Goal: Answer question/provide support: Share knowledge or assist other users

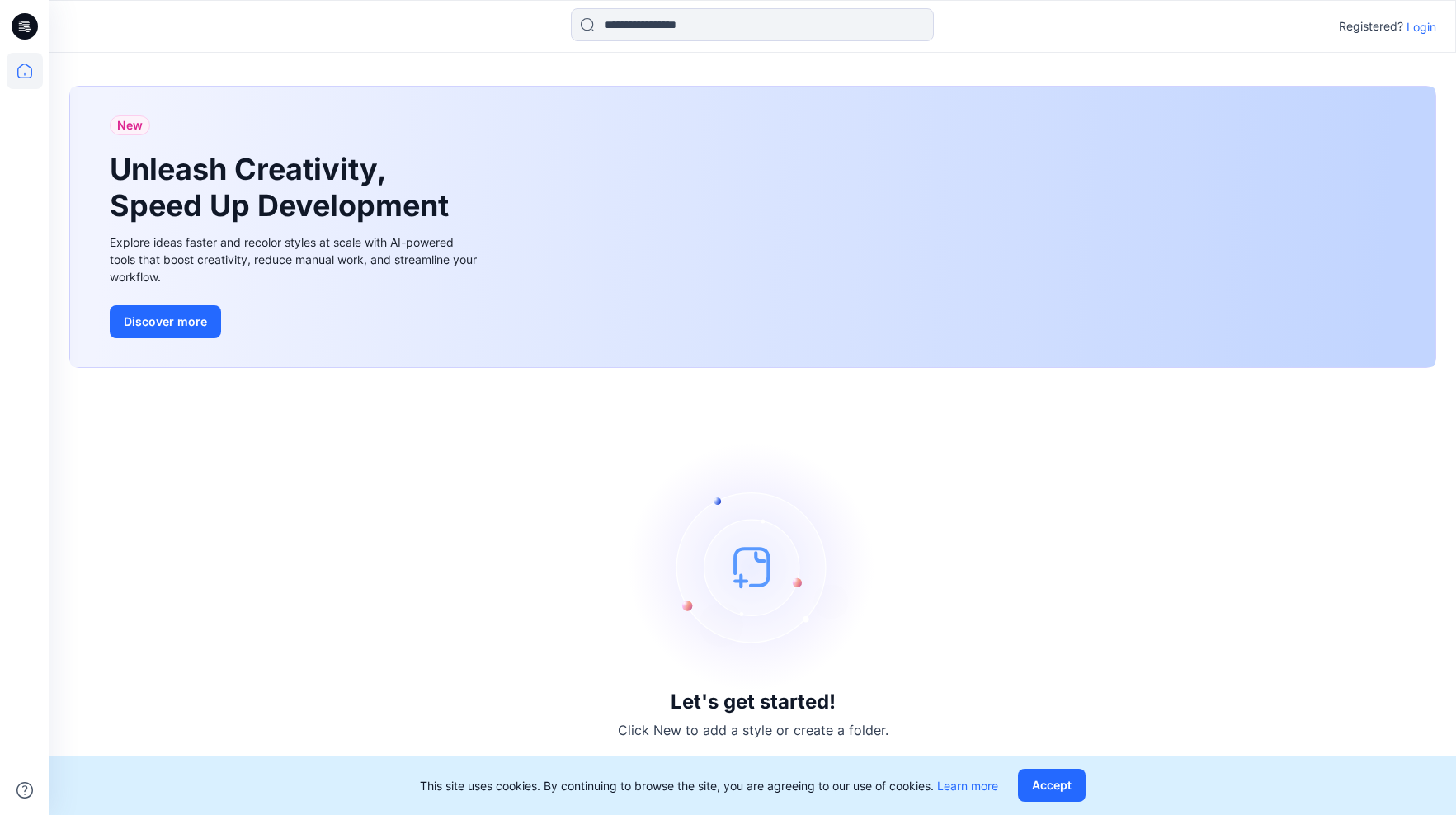
click at [1426, 28] on p "Login" at bounding box center [1422, 27] width 30 height 18
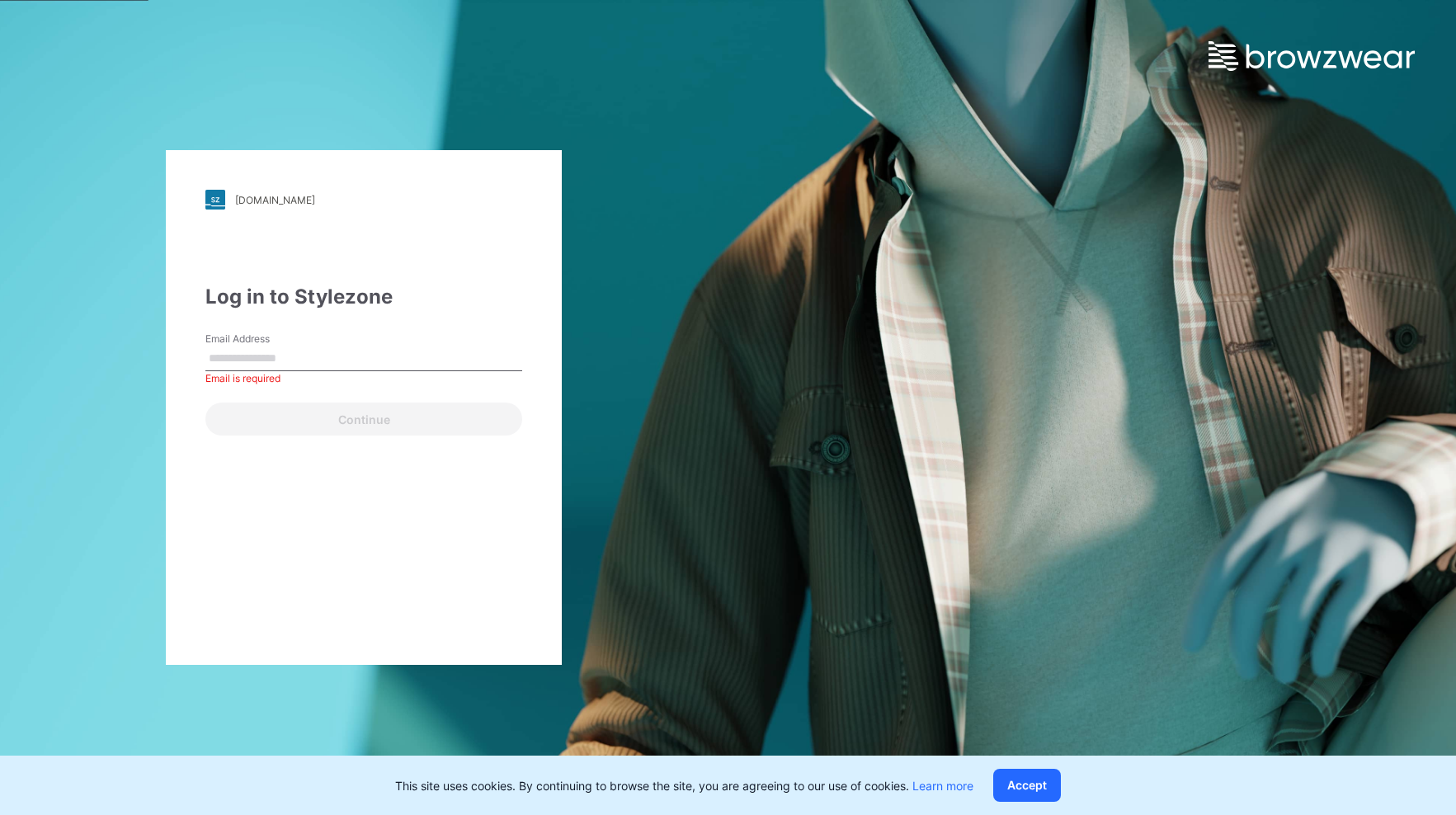
click at [260, 356] on input "Email Address" at bounding box center [364, 359] width 317 height 25
type input "**********"
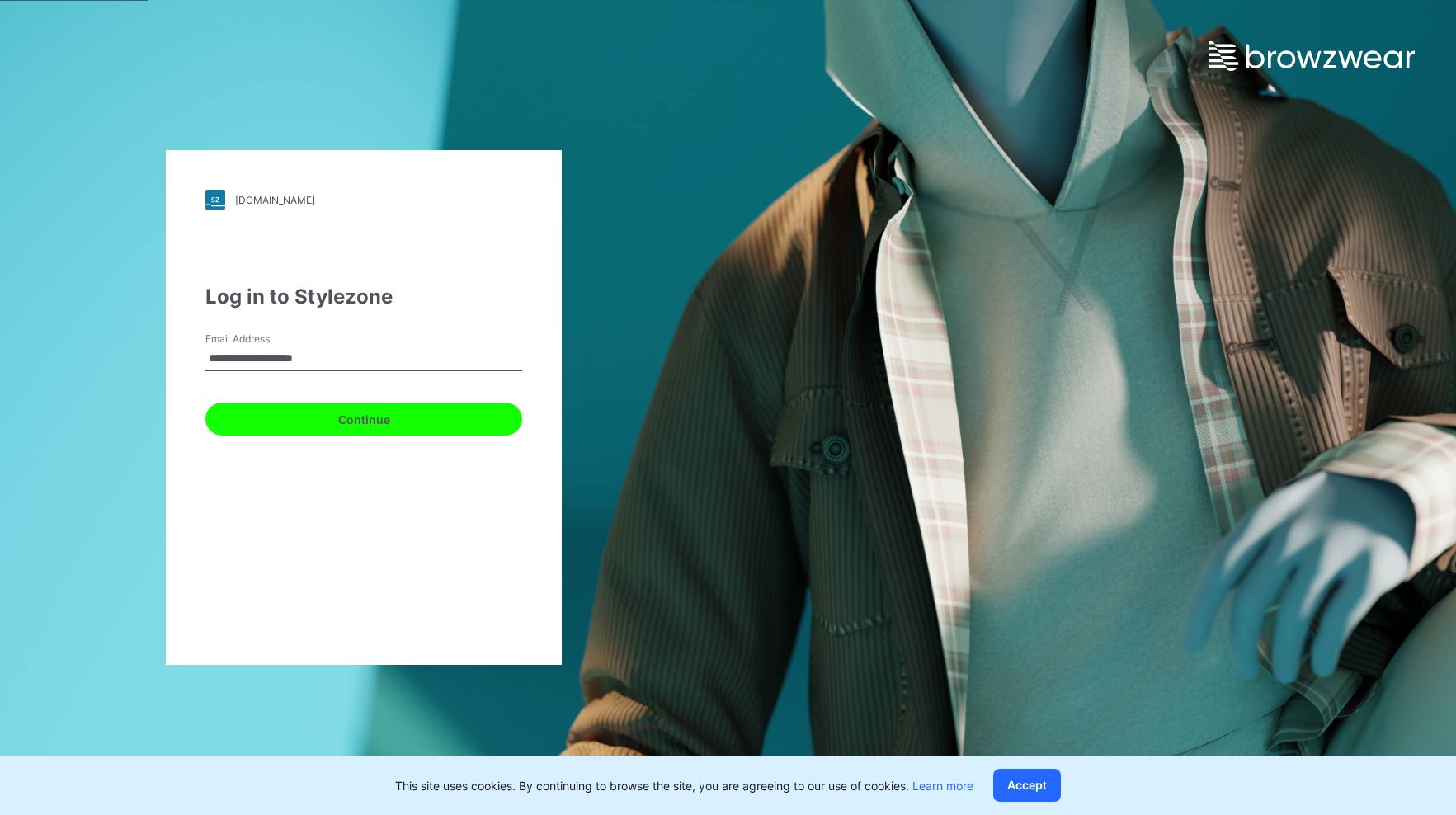
click at [319, 417] on button "Continue" at bounding box center [364, 419] width 317 height 33
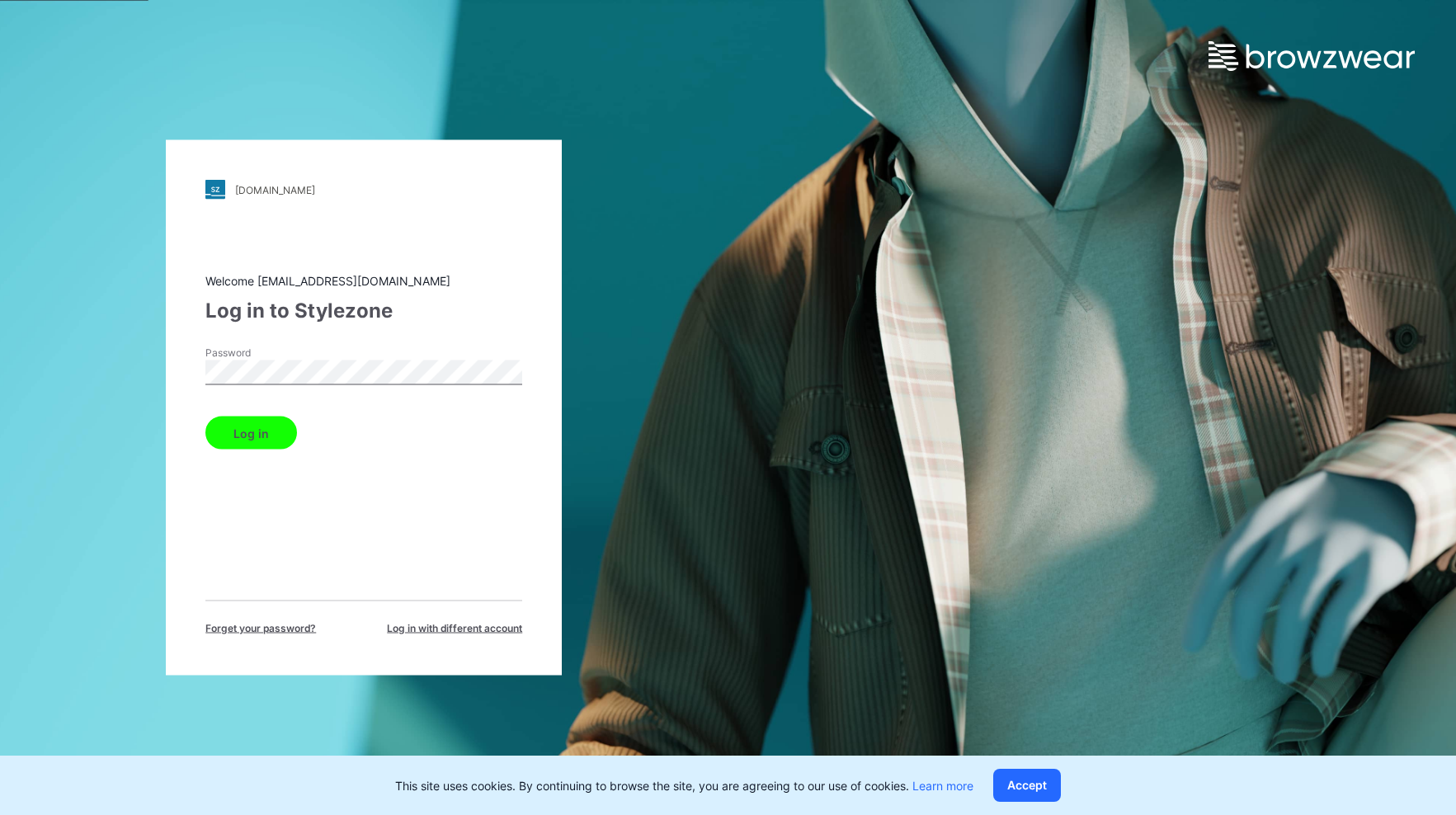
click at [262, 428] on button "Log in" at bounding box center [252, 433] width 92 height 33
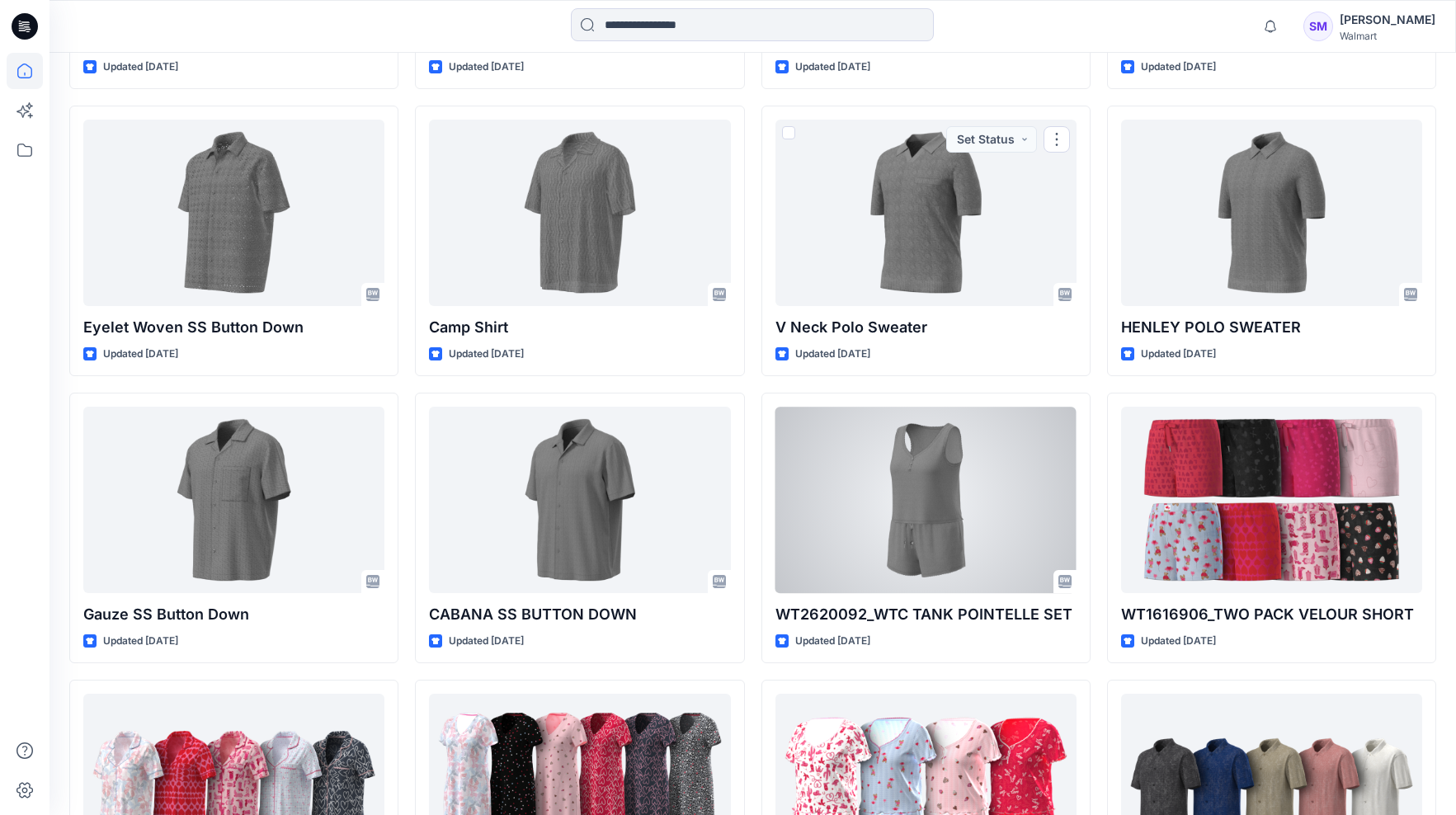
scroll to position [1341, 0]
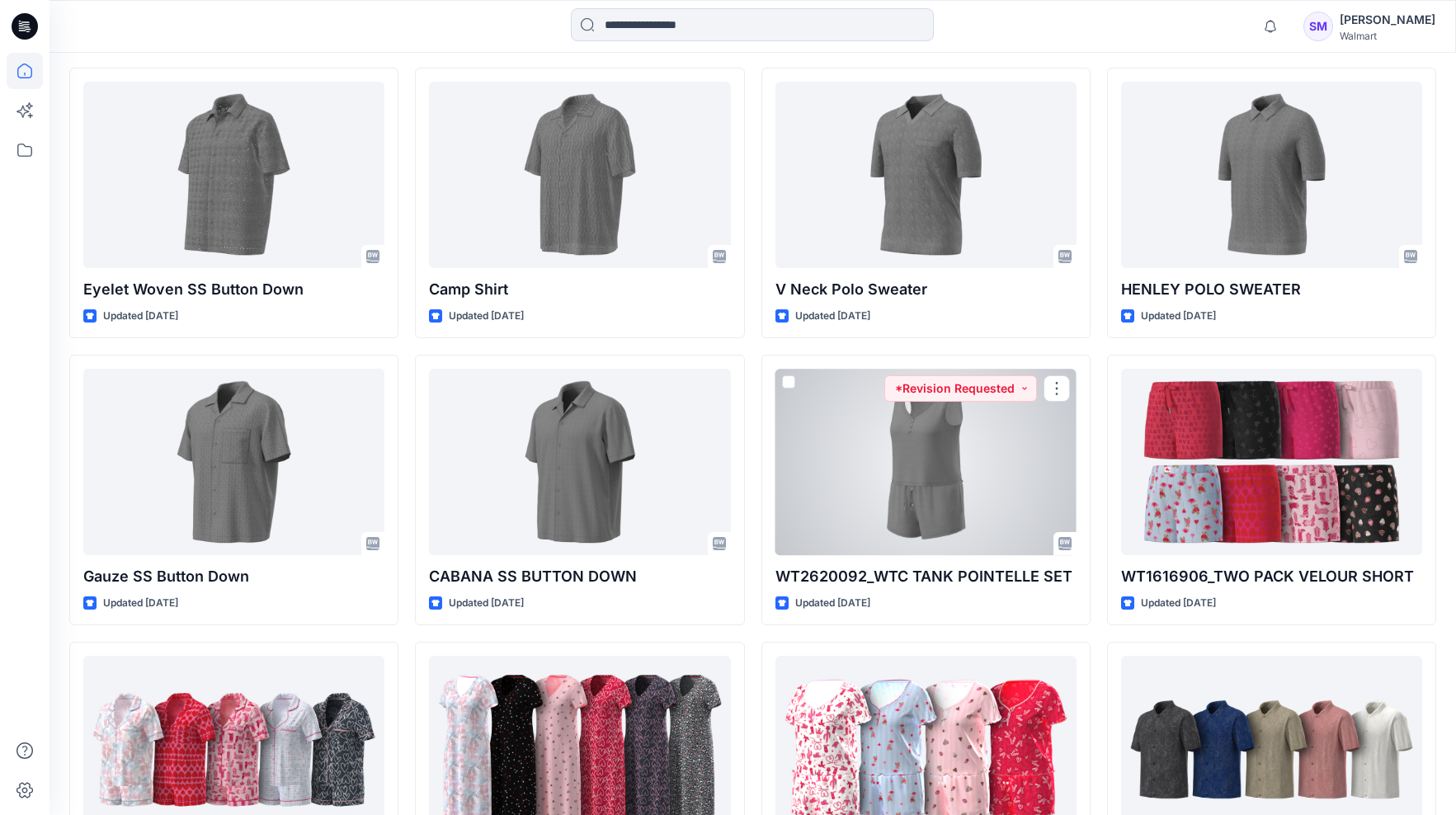
click at [899, 487] on div at bounding box center [926, 461] width 301 height 186
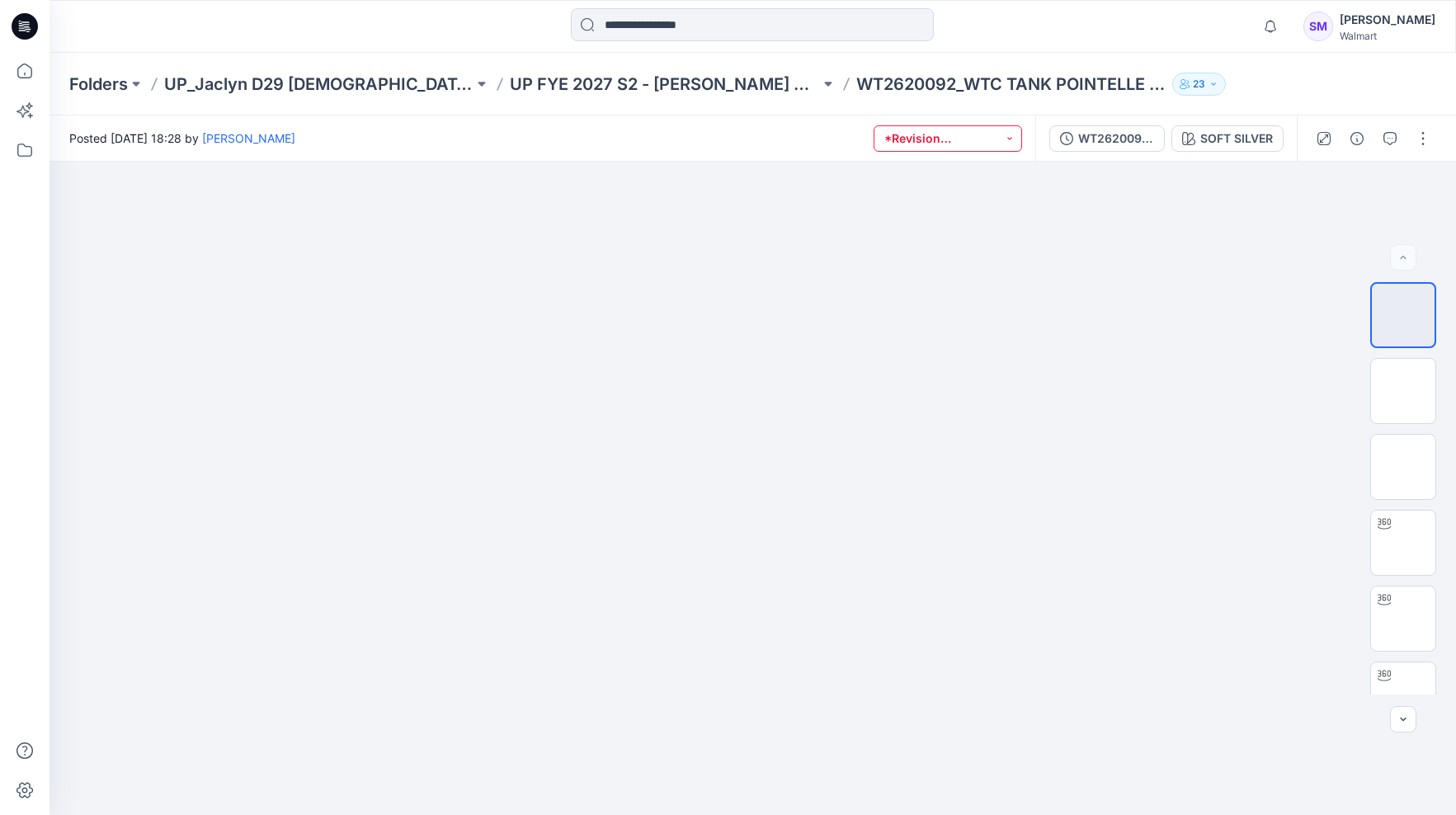
click at [961, 138] on button "*Revision Requested" at bounding box center [948, 139] width 149 height 27
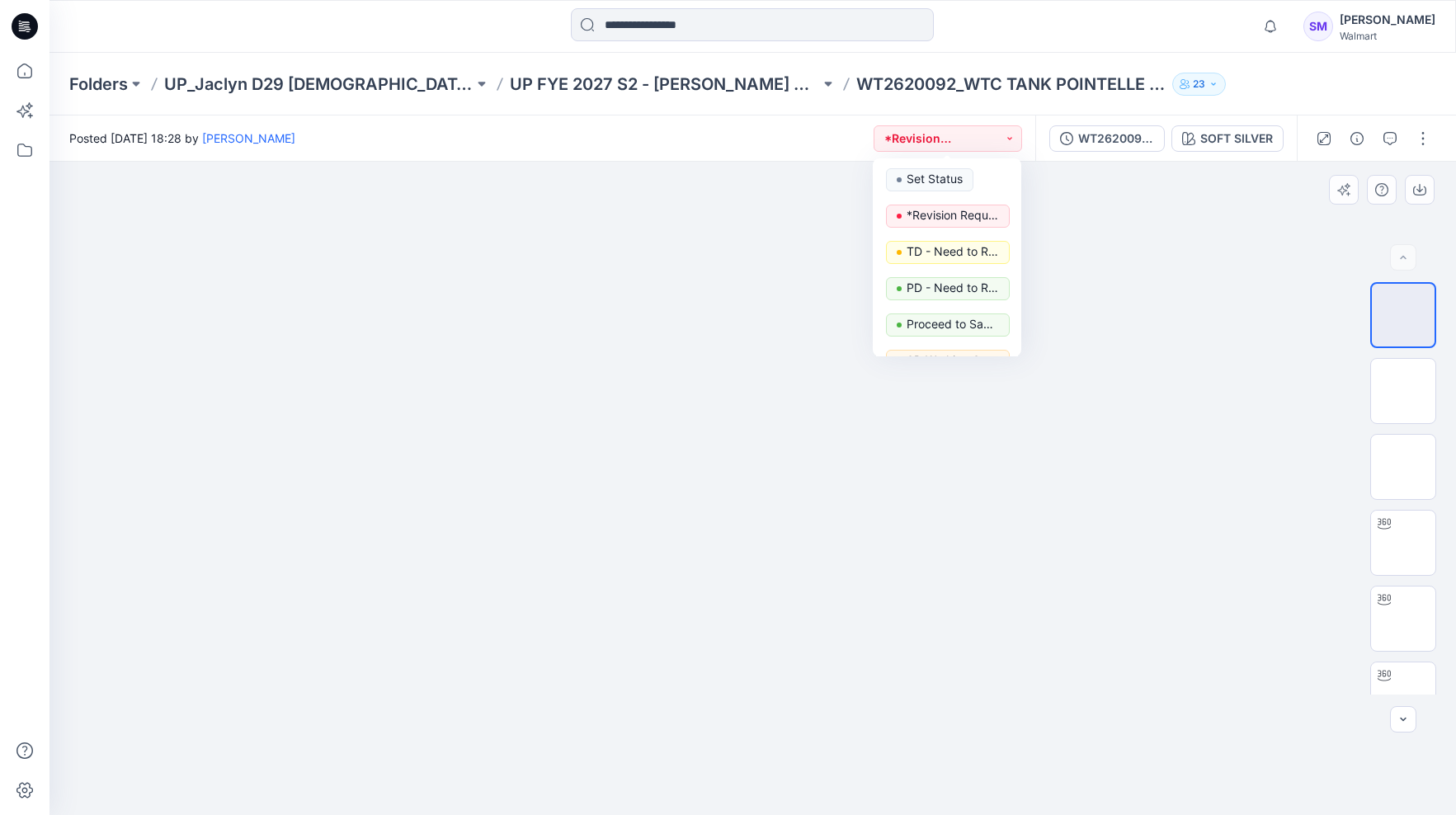
click at [1160, 281] on div at bounding box center [752, 489] width 1407 height 654
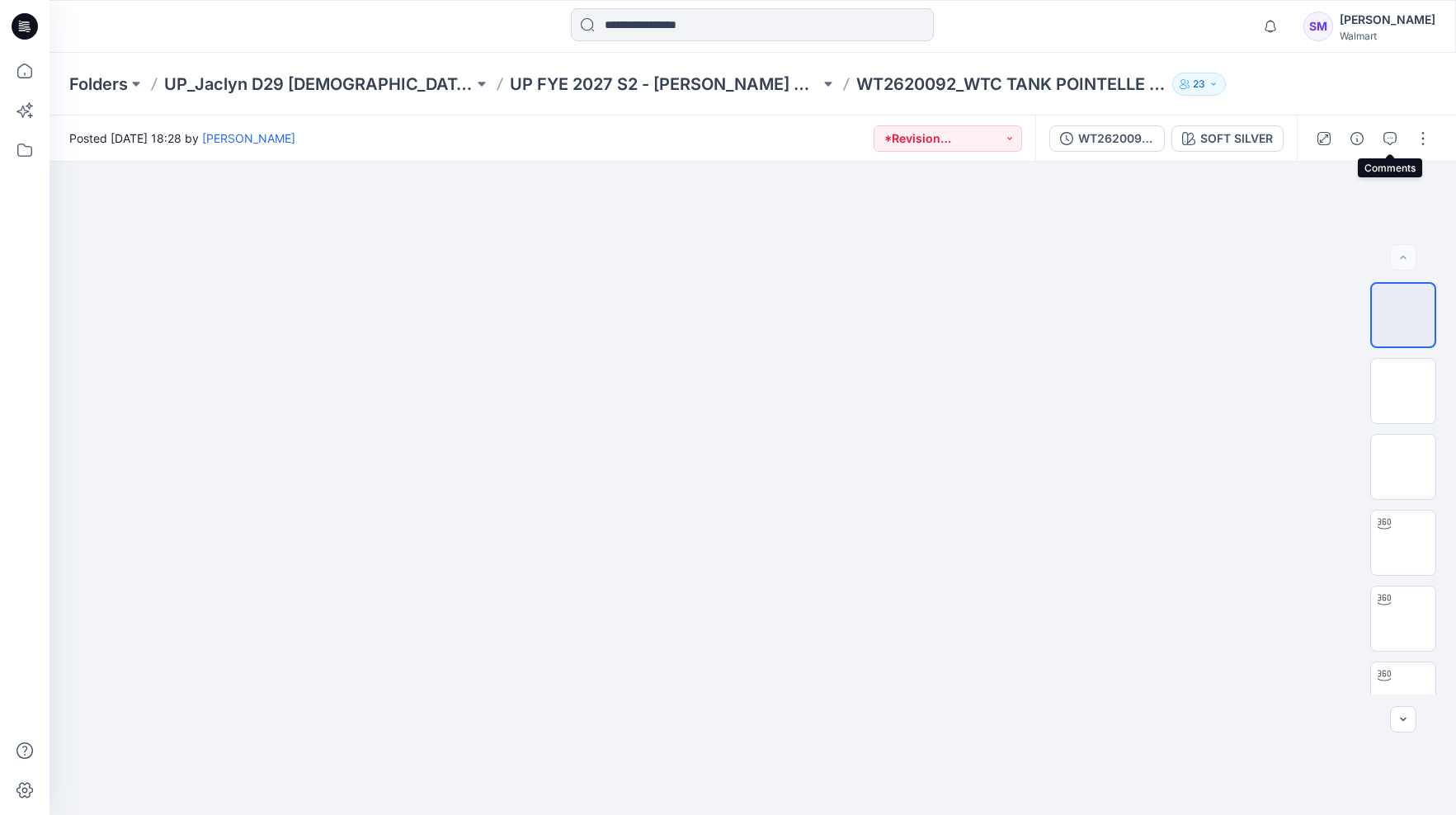
click at [1387, 135] on icon "button" at bounding box center [1391, 139] width 13 height 13
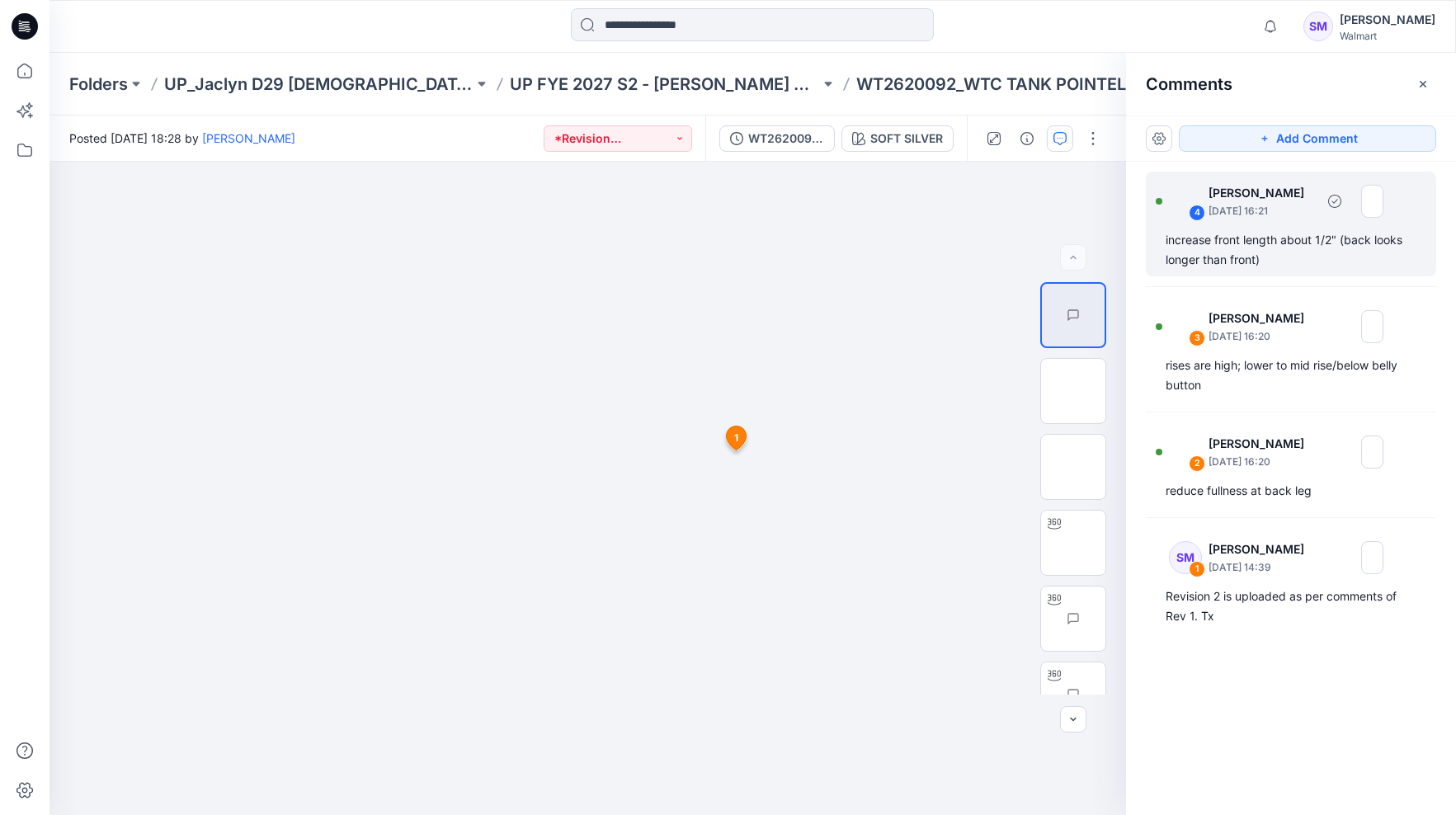
click at [1264, 253] on div "increase front length about 1/2" (back looks longer than front)" at bounding box center [1291, 249] width 251 height 39
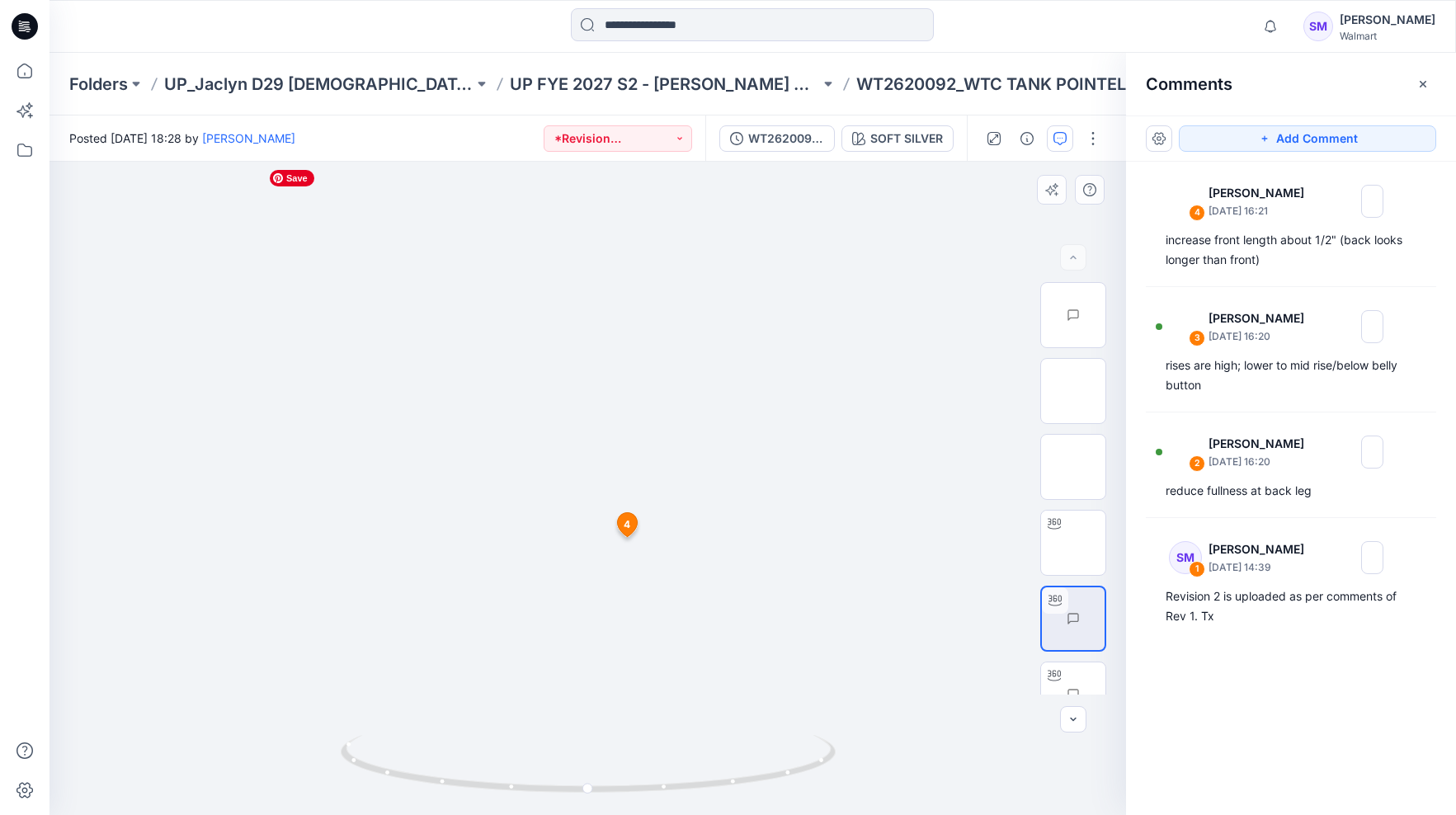
click at [619, 162] on img at bounding box center [588, 162] width 654 height 0
click at [579, 162] on img at bounding box center [588, 162] width 654 height 0
click at [593, 773] on div at bounding box center [588, 769] width 19 height 19
click at [592, 772] on icon at bounding box center [588, 770] width 10 height 10
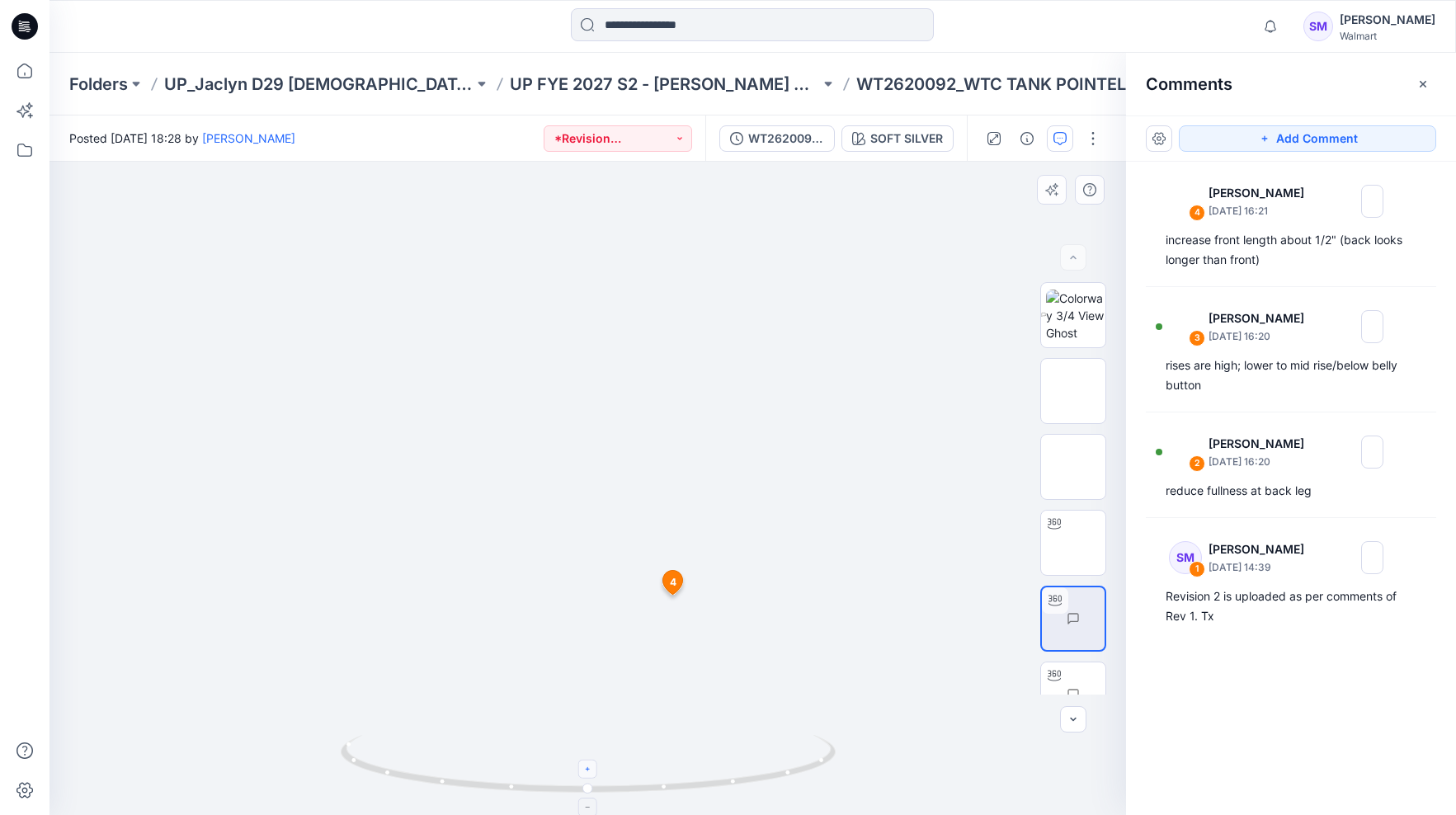
click at [592, 772] on icon at bounding box center [588, 770] width 10 height 10
drag, startPoint x: 683, startPoint y: 578, endPoint x: 659, endPoint y: 560, distance: 30.0
drag, startPoint x: 586, startPoint y: 788, endPoint x: 529, endPoint y: 789, distance: 57.0
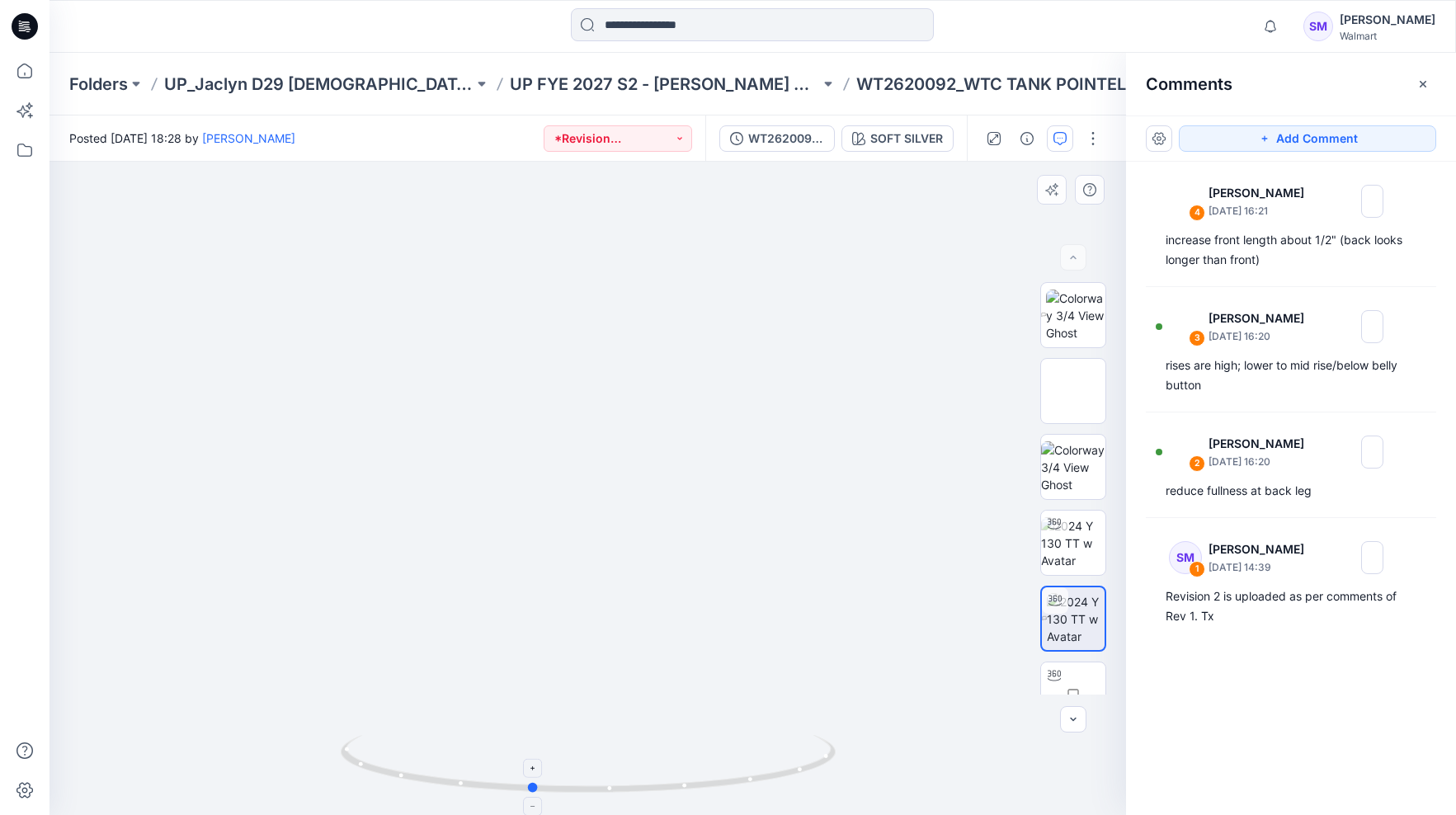
click at [529, 789] on circle at bounding box center [533, 788] width 10 height 10
drag, startPoint x: 588, startPoint y: 795, endPoint x: 700, endPoint y: 784, distance: 112.5
click at [700, 782] on icon at bounding box center [590, 767] width 499 height 62
click at [1072, 629] on img at bounding box center [1076, 619] width 58 height 52
click at [1078, 681] on img at bounding box center [1077, 695] width 59 height 52
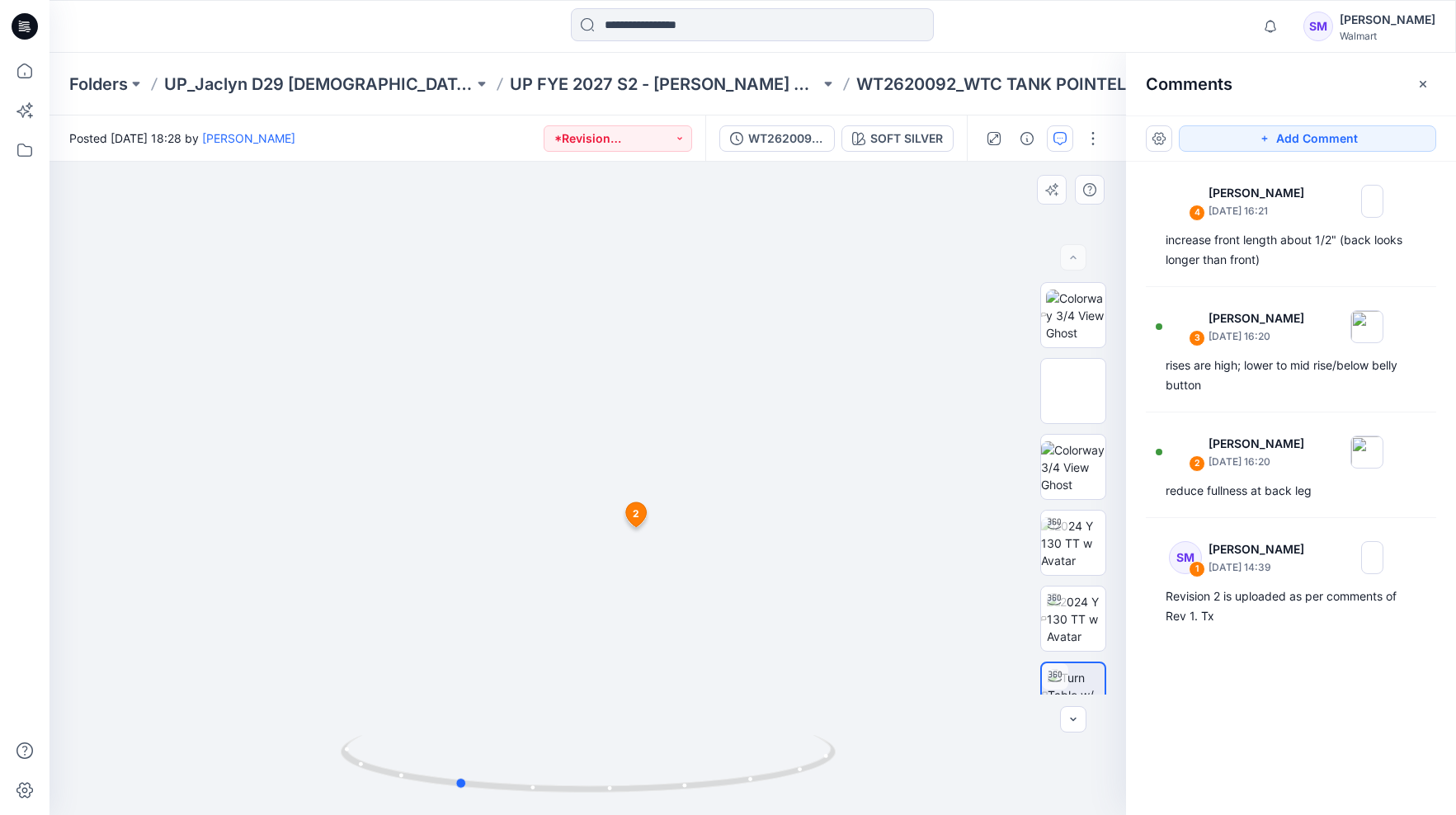
drag, startPoint x: 659, startPoint y: 600, endPoint x: 566, endPoint y: 600, distance: 93.0
click at [563, 601] on div at bounding box center [588, 489] width 1077 height 654
drag, startPoint x: 628, startPoint y: 589, endPoint x: 527, endPoint y: 591, distance: 101.0
click at [522, 593] on div at bounding box center [588, 489] width 1077 height 654
drag, startPoint x: 613, startPoint y: 579, endPoint x: 494, endPoint y: 582, distance: 119.0
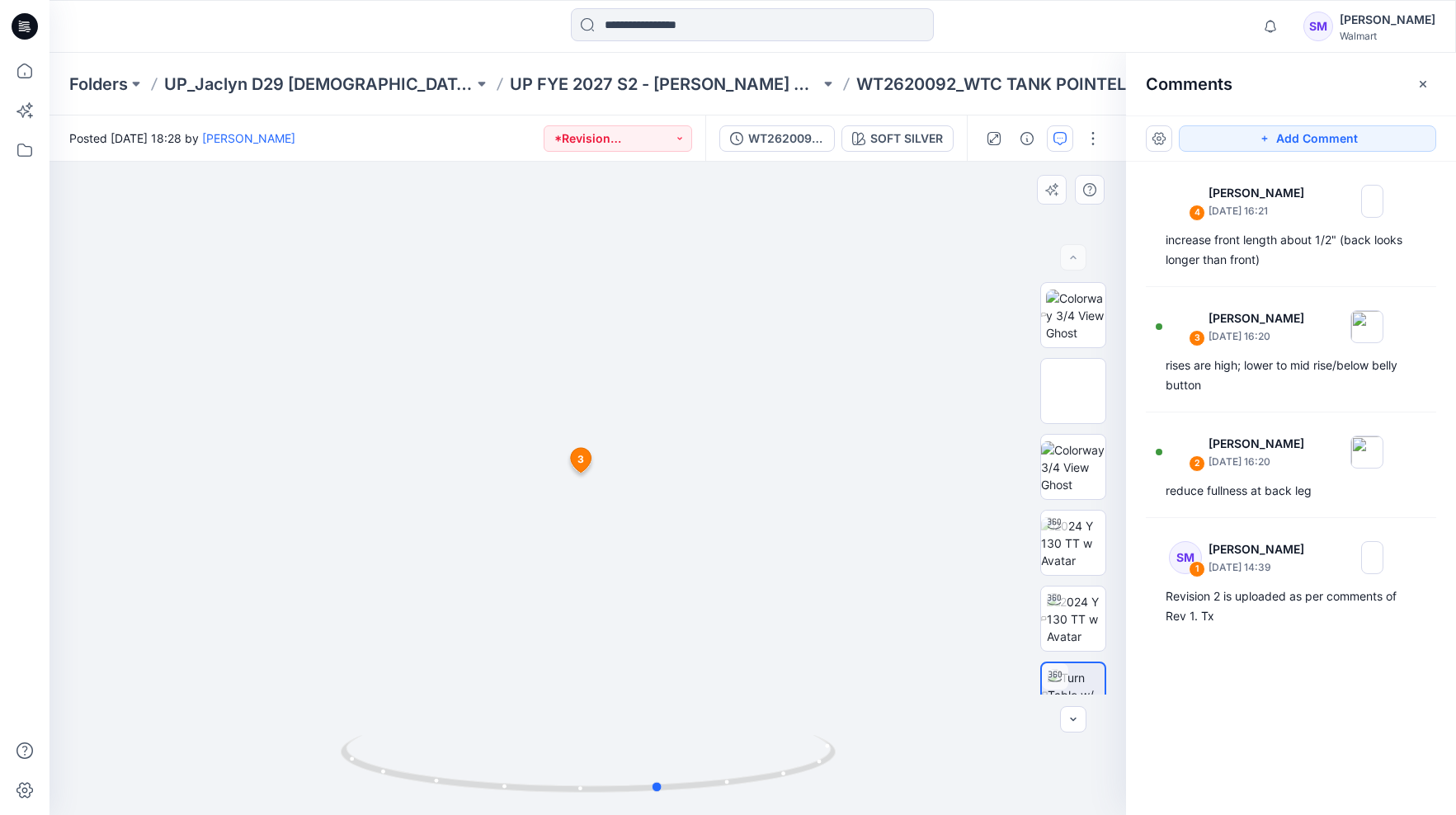
click at [494, 582] on div at bounding box center [588, 489] width 1077 height 654
click at [1427, 87] on icon "button" at bounding box center [1423, 84] width 13 height 13
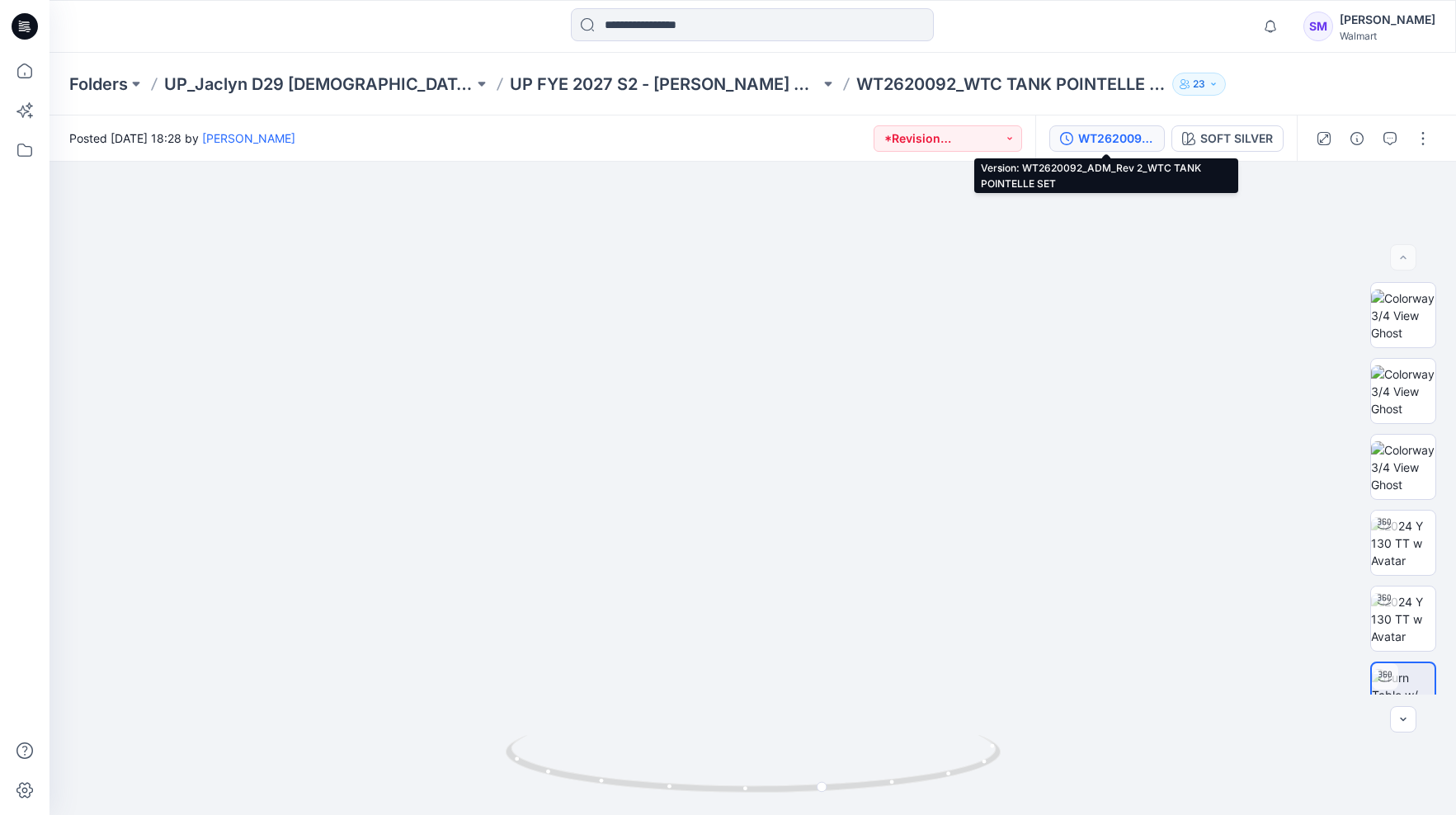
click at [1114, 136] on div "WT2620092_ADM_Rev 2_WTC TANK POINTELLE SET" at bounding box center [1116, 139] width 76 height 18
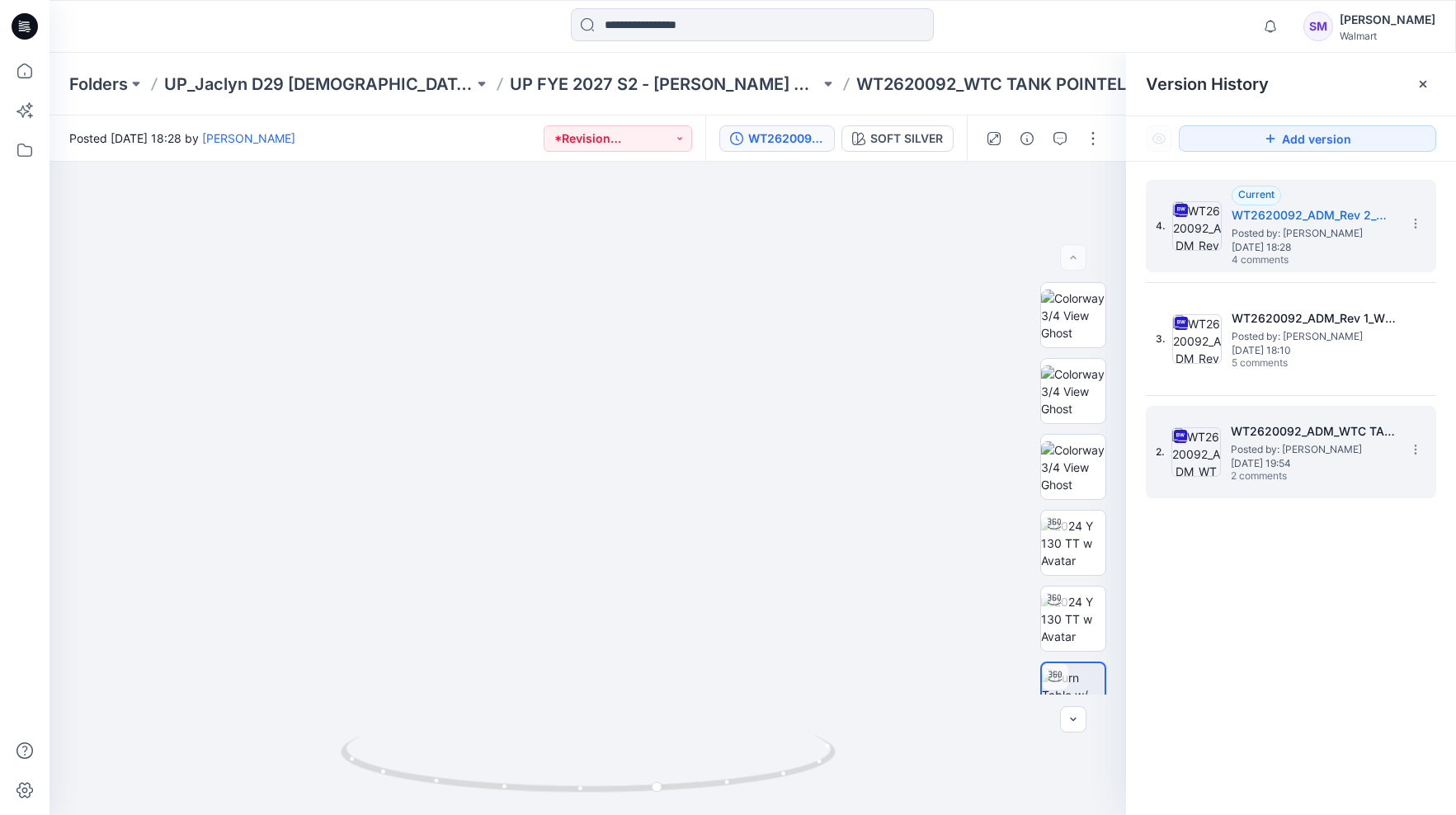
click at [1296, 443] on span "Posted by: [PERSON_NAME]" at bounding box center [1313, 450] width 165 height 17
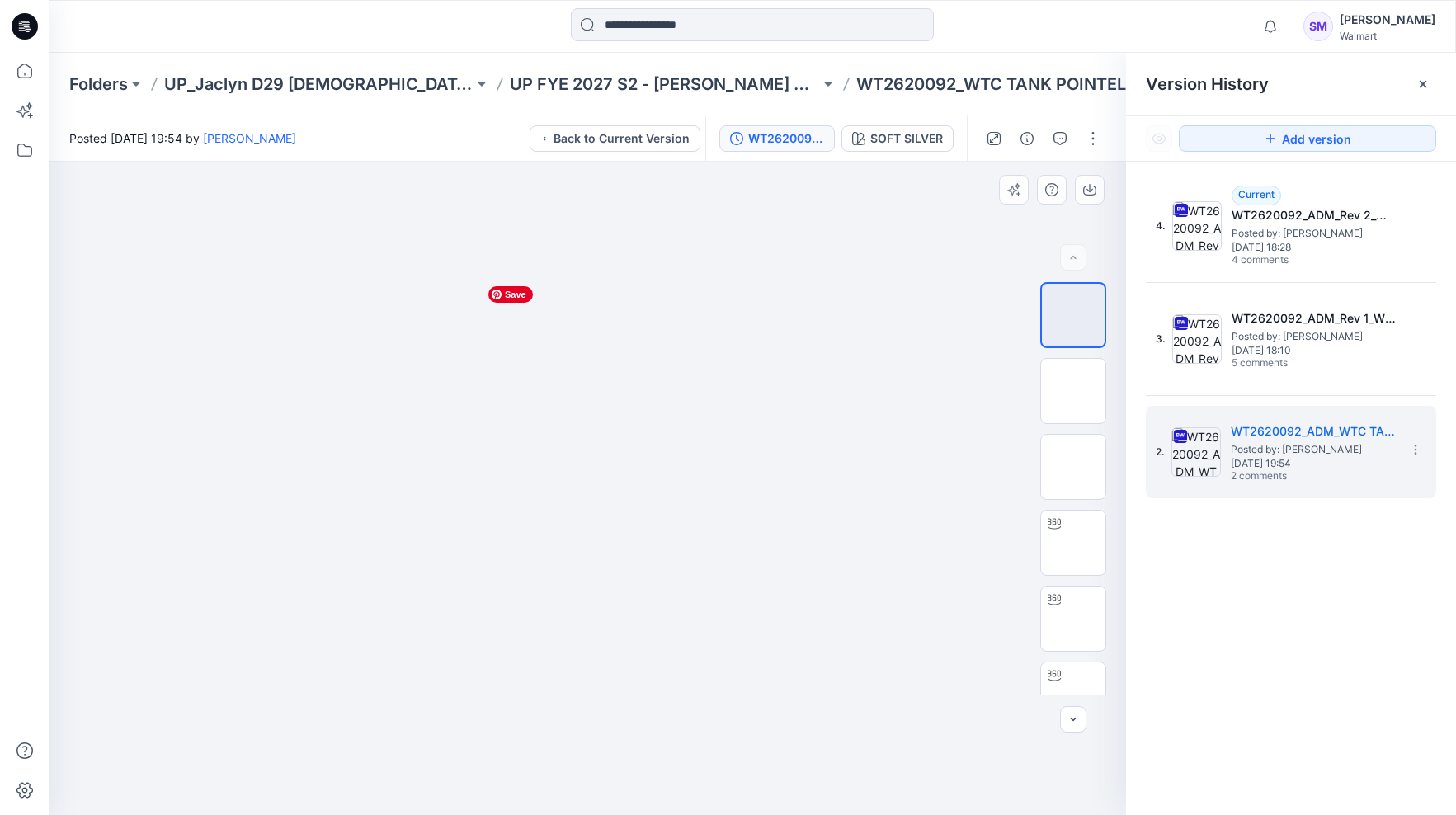
drag, startPoint x: 667, startPoint y: 522, endPoint x: 740, endPoint y: 516, distance: 73.2
click at [741, 515] on div at bounding box center [588, 489] width 1077 height 654
click at [1073, 543] on img at bounding box center [1073, 543] width 0 height 0
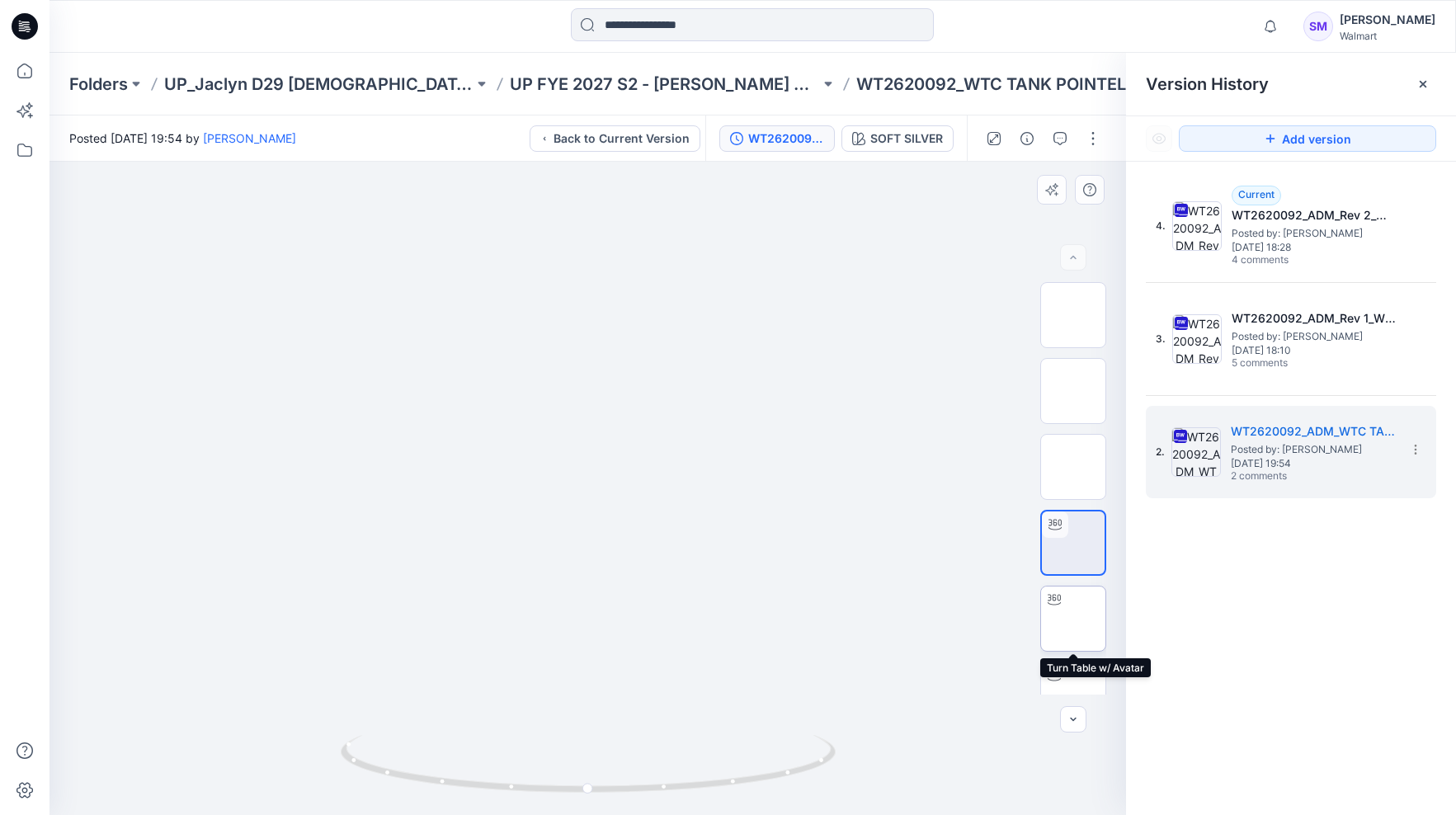
click at [1073, 619] on img at bounding box center [1073, 619] width 0 height 0
drag, startPoint x: 624, startPoint y: 550, endPoint x: 555, endPoint y: 549, distance: 69.0
click at [592, 555] on div at bounding box center [588, 489] width 1077 height 654
drag, startPoint x: 559, startPoint y: 571, endPoint x: 547, endPoint y: 570, distance: 12.0
click at [547, 570] on div at bounding box center [588, 489] width 1077 height 654
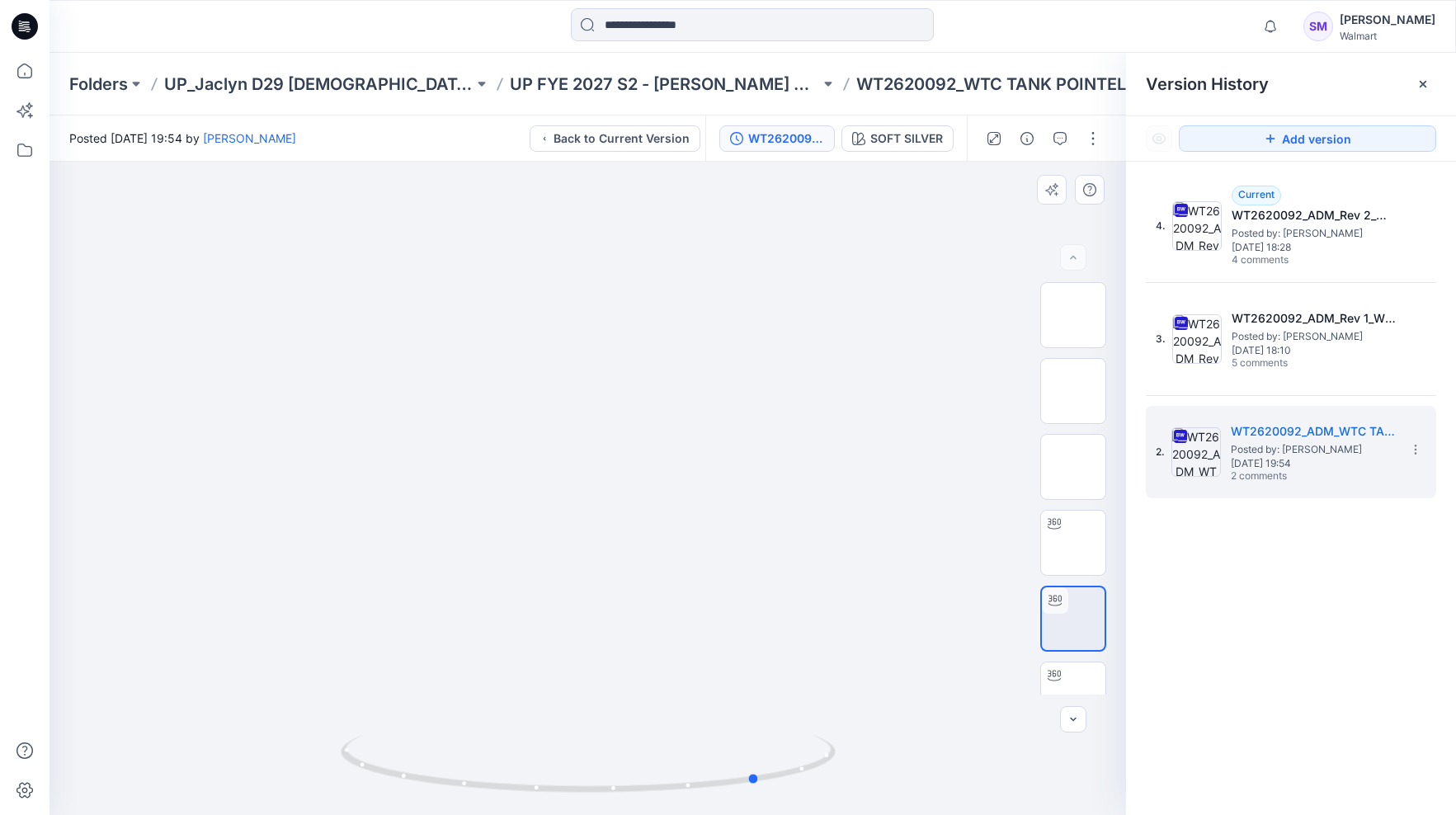
drag, startPoint x: 501, startPoint y: 580, endPoint x: 476, endPoint y: 579, distance: 25.0
click at [471, 580] on div at bounding box center [588, 489] width 1077 height 654
drag, startPoint x: 615, startPoint y: 578, endPoint x: 518, endPoint y: 576, distance: 97.0
click at [518, 576] on div at bounding box center [588, 489] width 1077 height 654
click at [1080, 540] on img at bounding box center [1073, 543] width 64 height 52
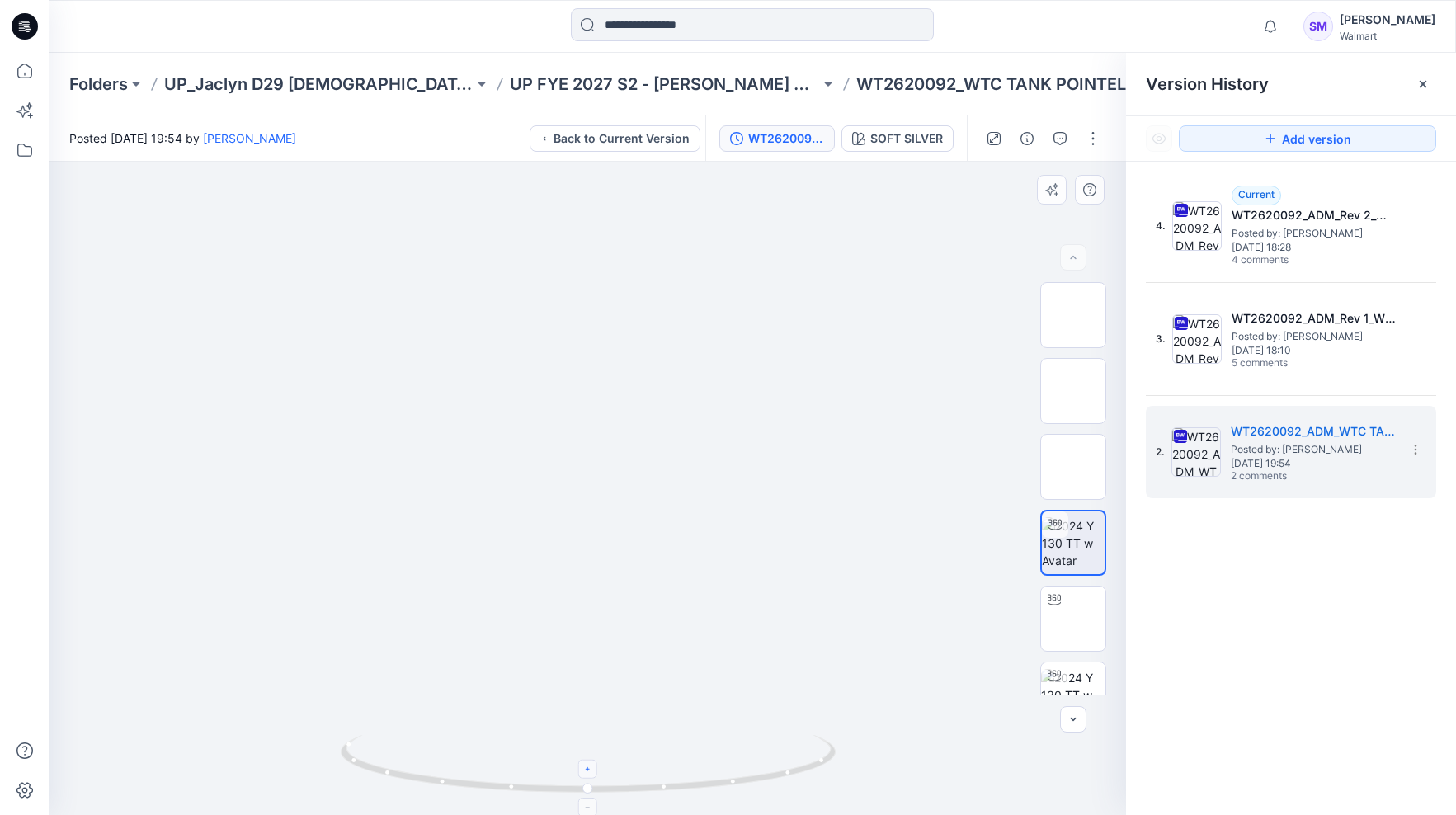
click at [596, 761] on div at bounding box center [588, 769] width 19 height 19
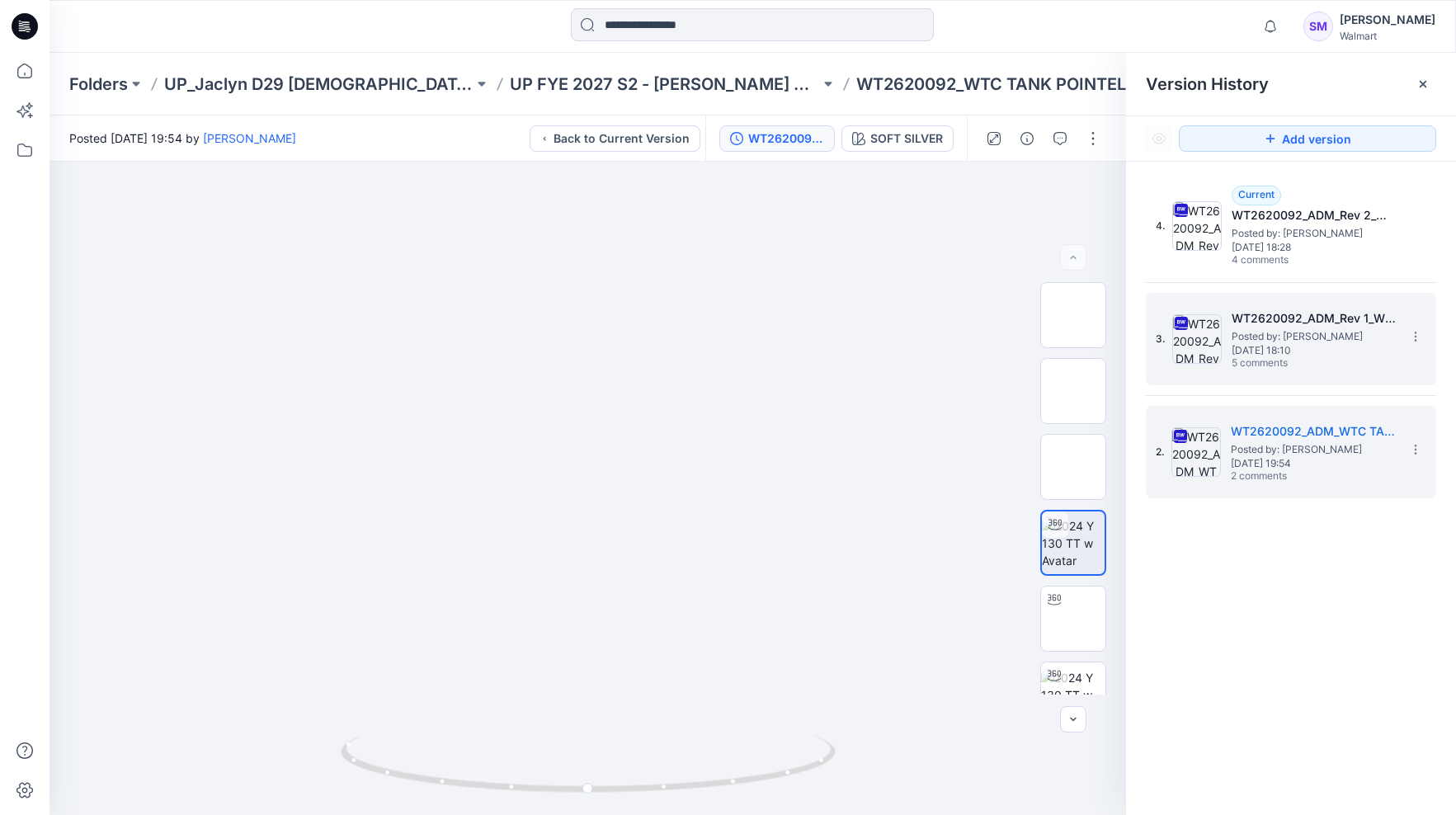
click at [1262, 359] on span "5 comments" at bounding box center [1290, 364] width 115 height 13
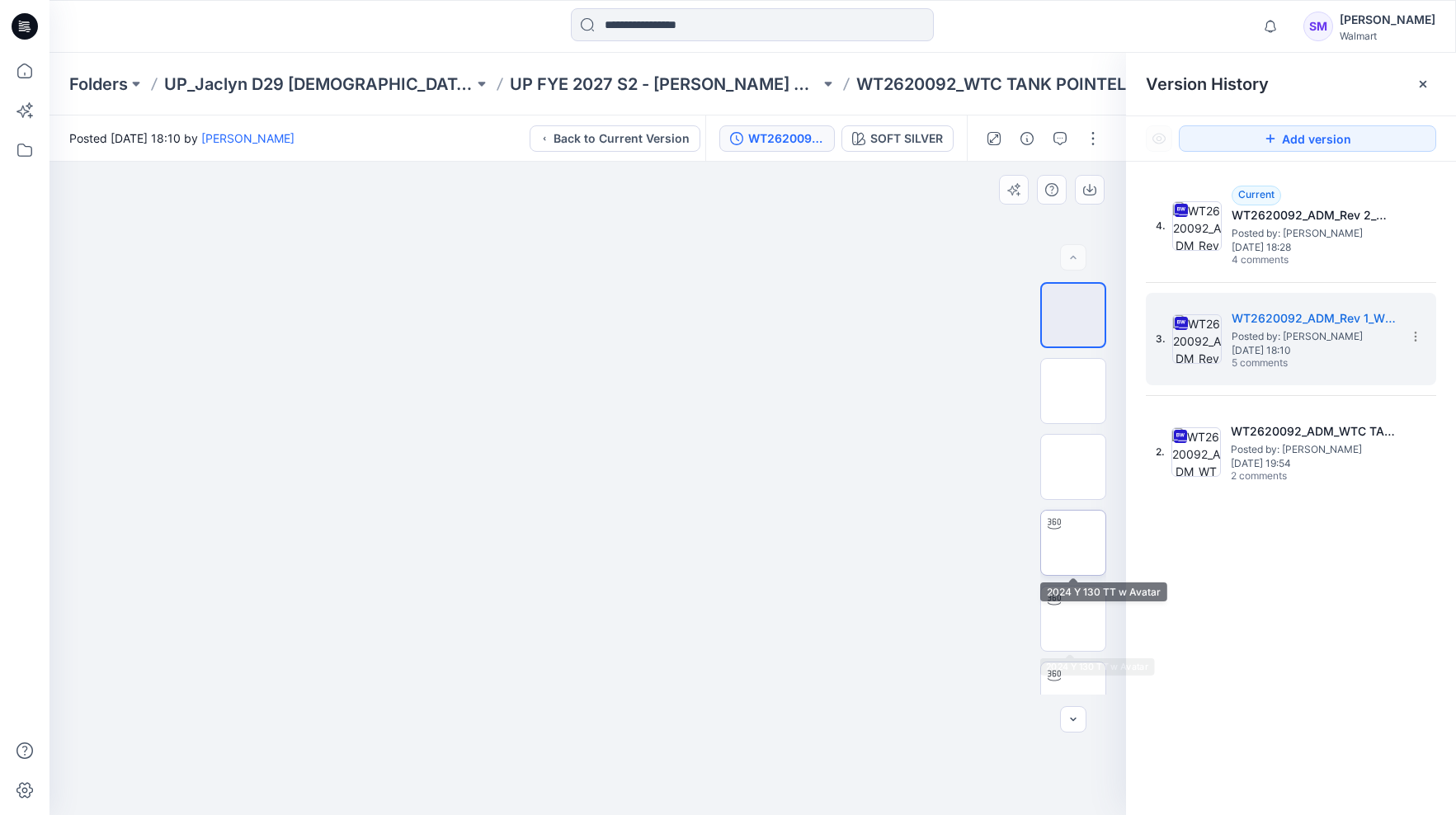
click at [1073, 543] on img at bounding box center [1073, 543] width 0 height 0
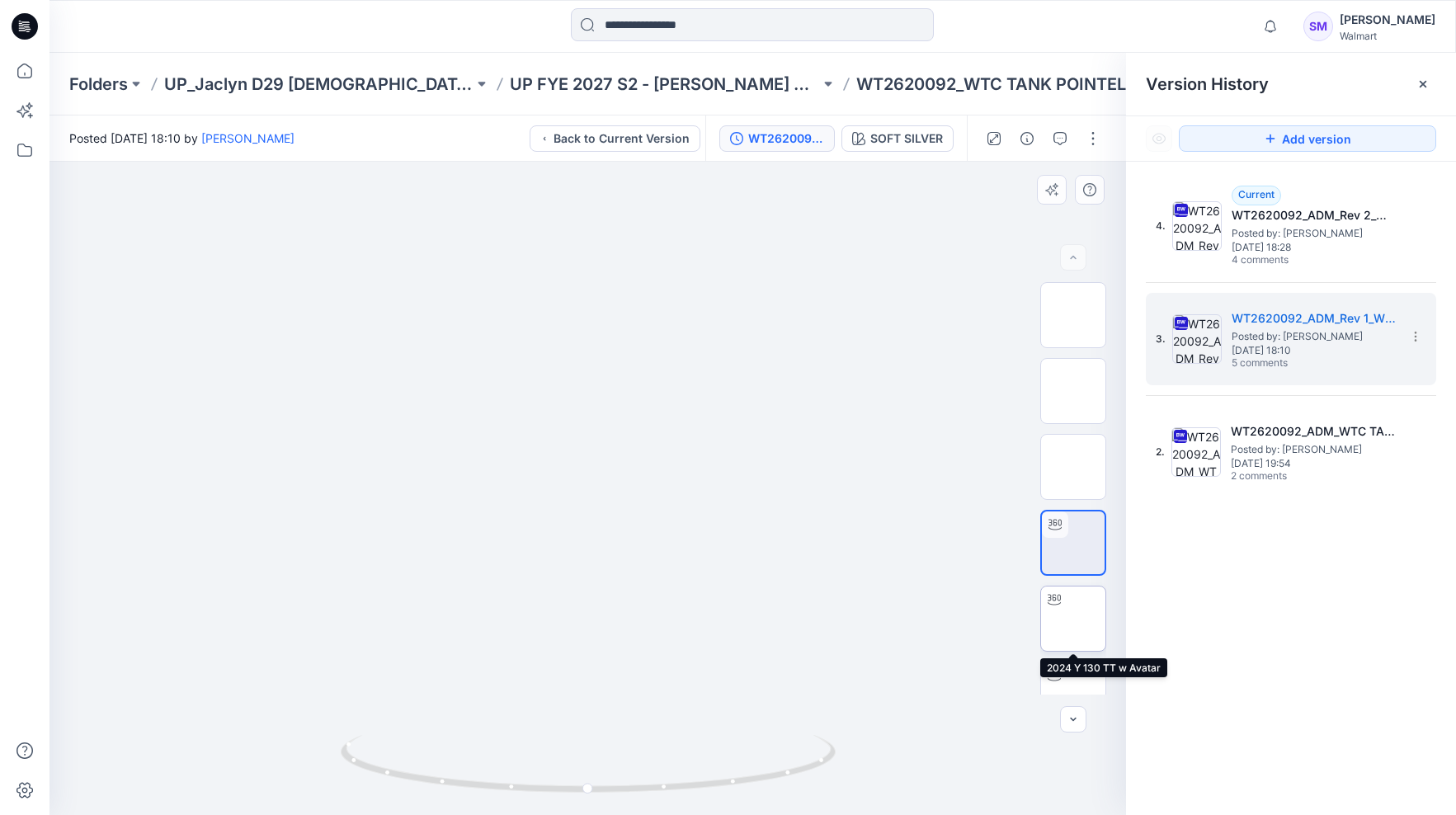
click at [1073, 619] on img at bounding box center [1073, 619] width 0 height 0
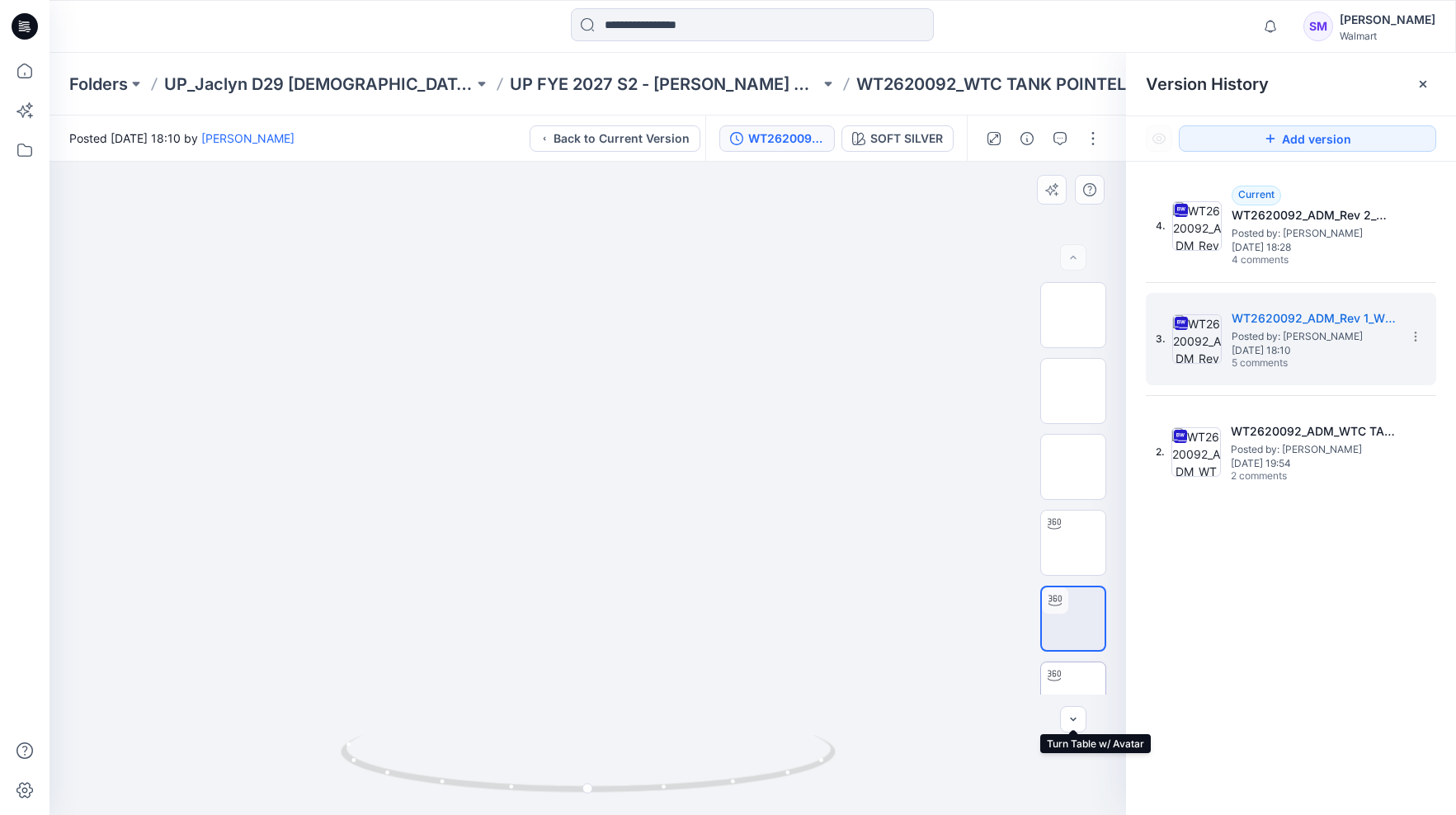
click at [1073, 695] on img at bounding box center [1073, 695] width 0 height 0
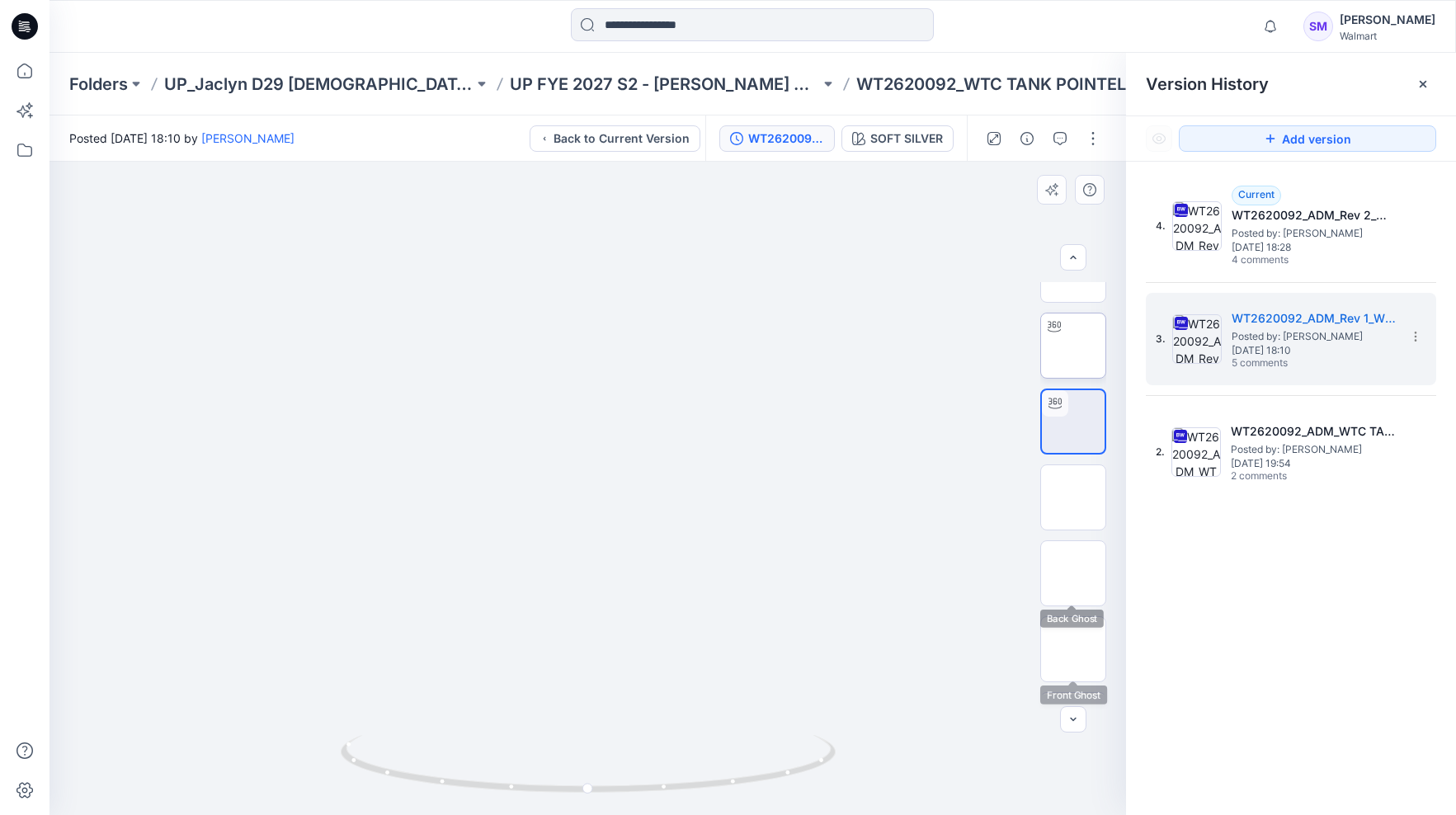
scroll to position [298, 0]
click at [1073, 472] on img at bounding box center [1073, 472] width 0 height 0
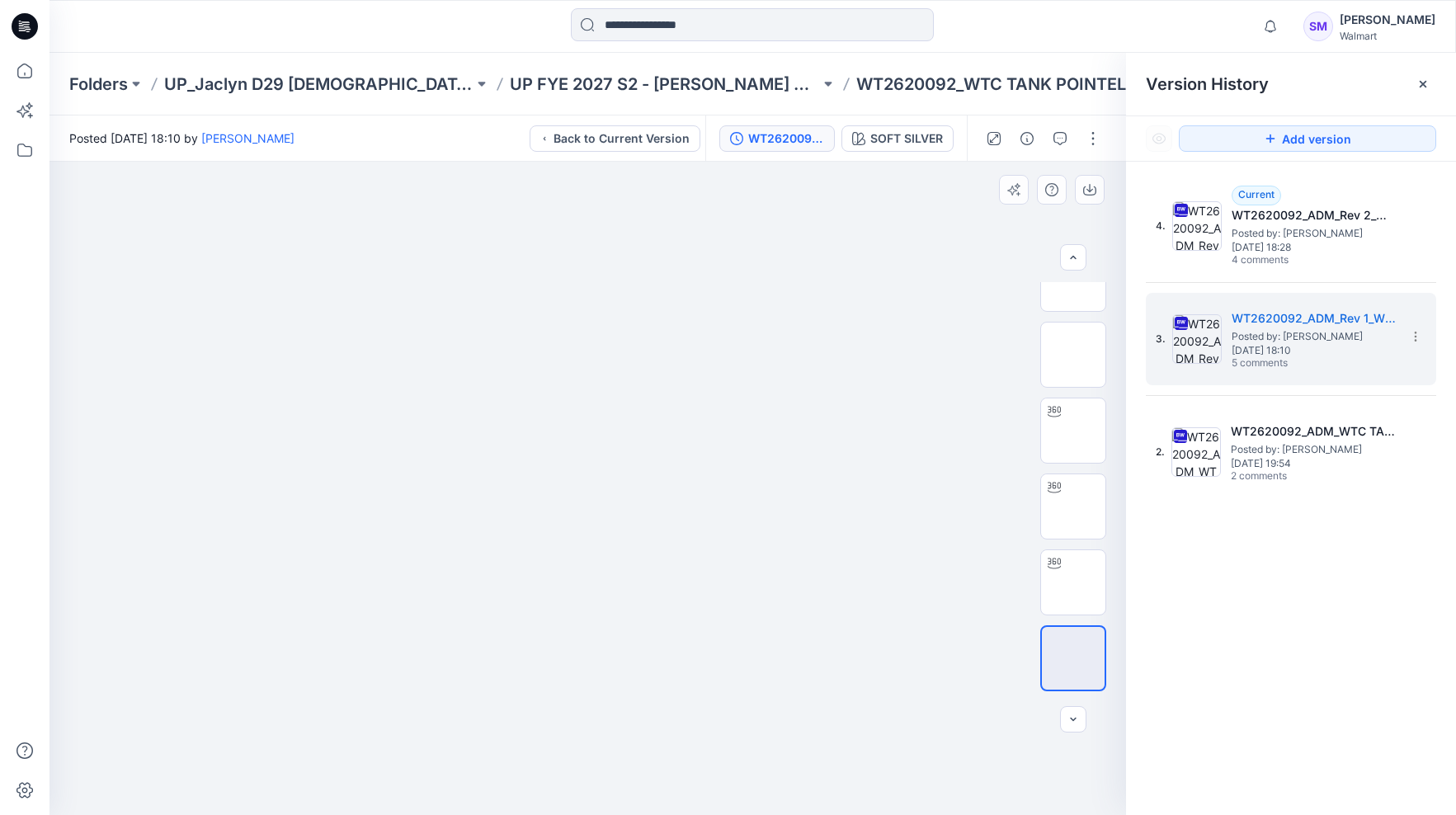
scroll to position [110, 0]
click at [1073, 432] on img at bounding box center [1073, 432] width 0 height 0
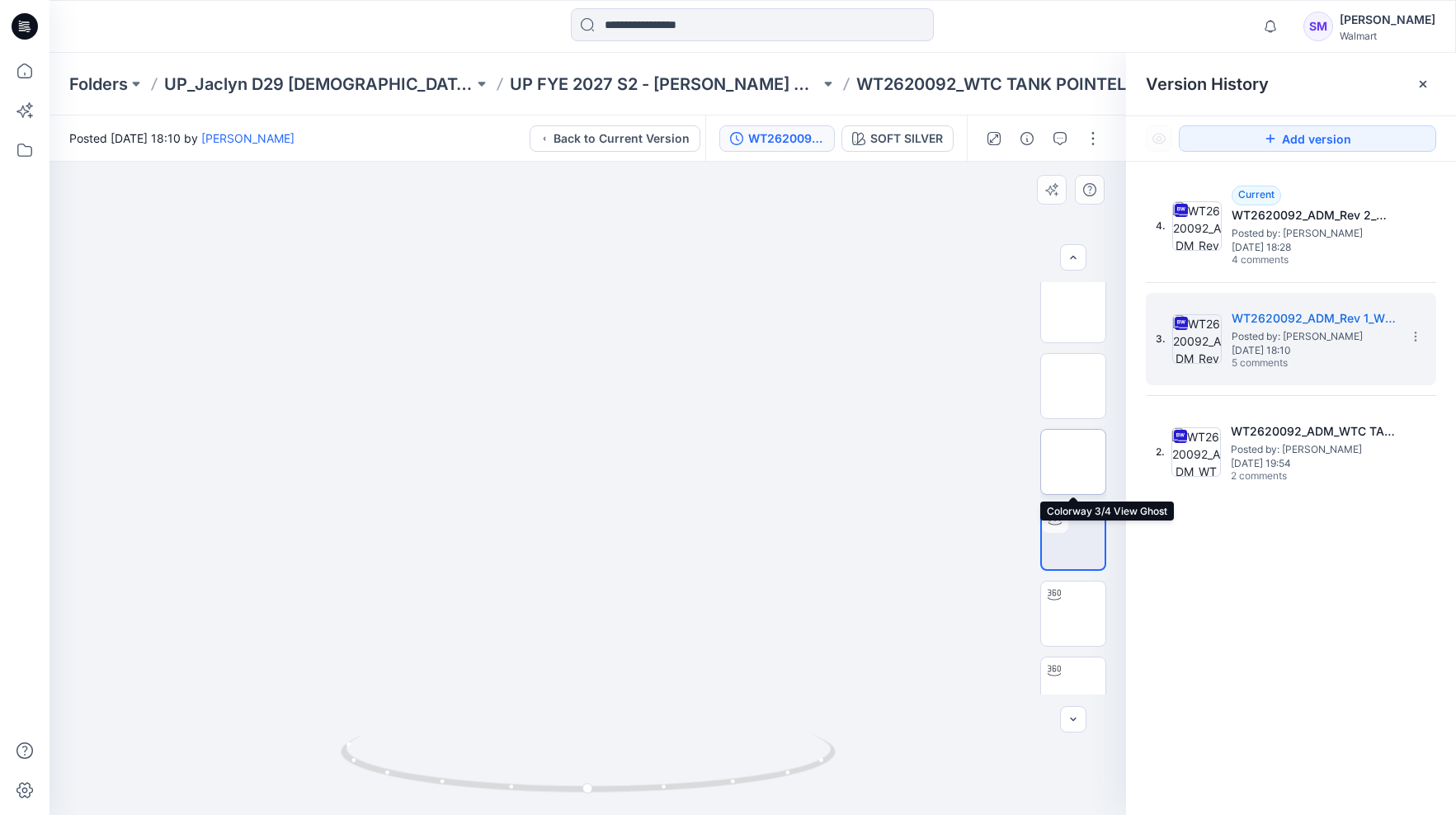
scroll to position [0, 0]
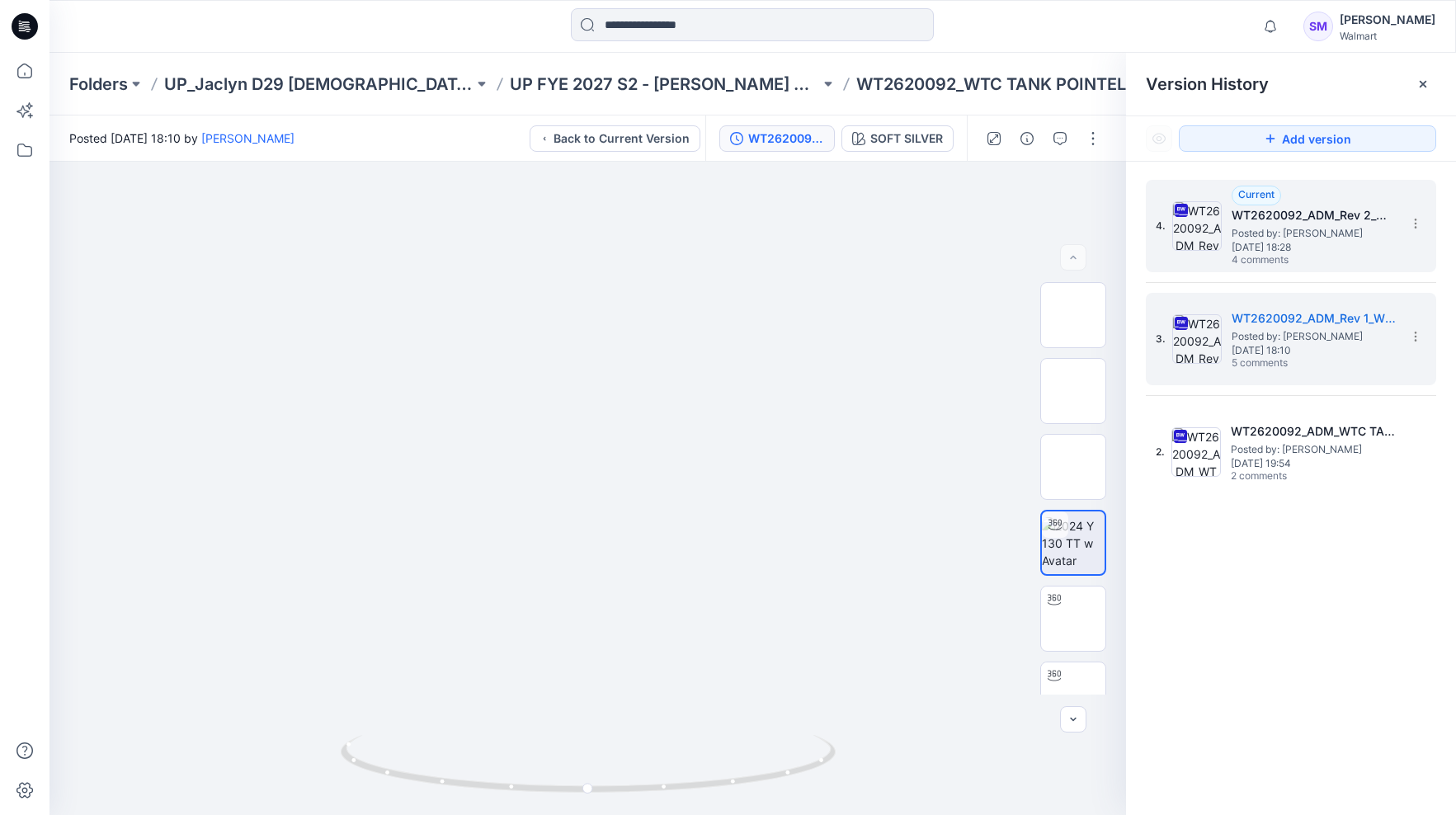
click at [1287, 257] on span "4 comments" at bounding box center [1290, 261] width 115 height 13
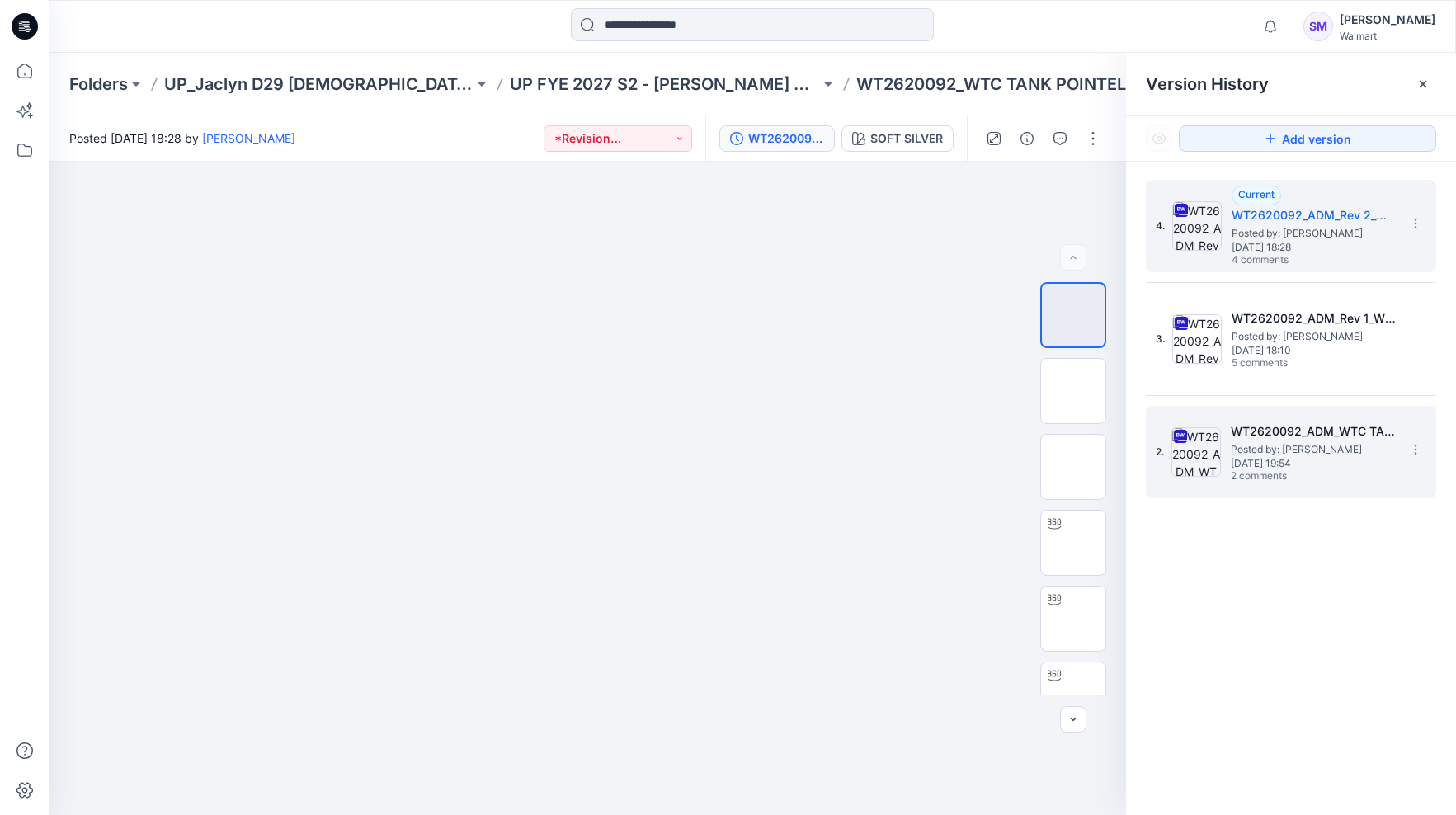
click at [1293, 435] on h5 "WT2620092_ADM_WTC TANK POINTELLE SET - ENME082" at bounding box center [1313, 431] width 165 height 20
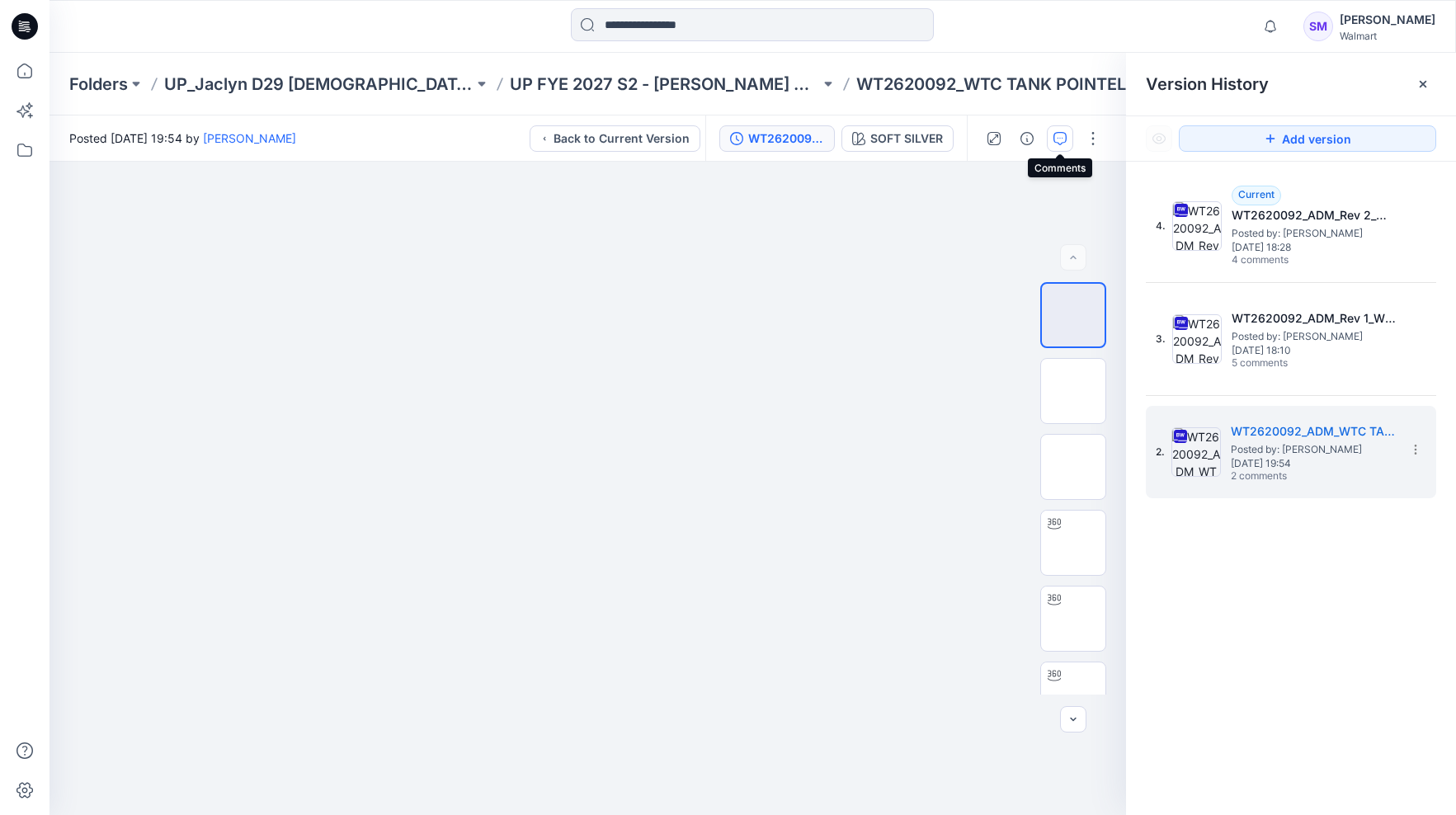
click at [1061, 135] on icon "button" at bounding box center [1061, 139] width 13 height 13
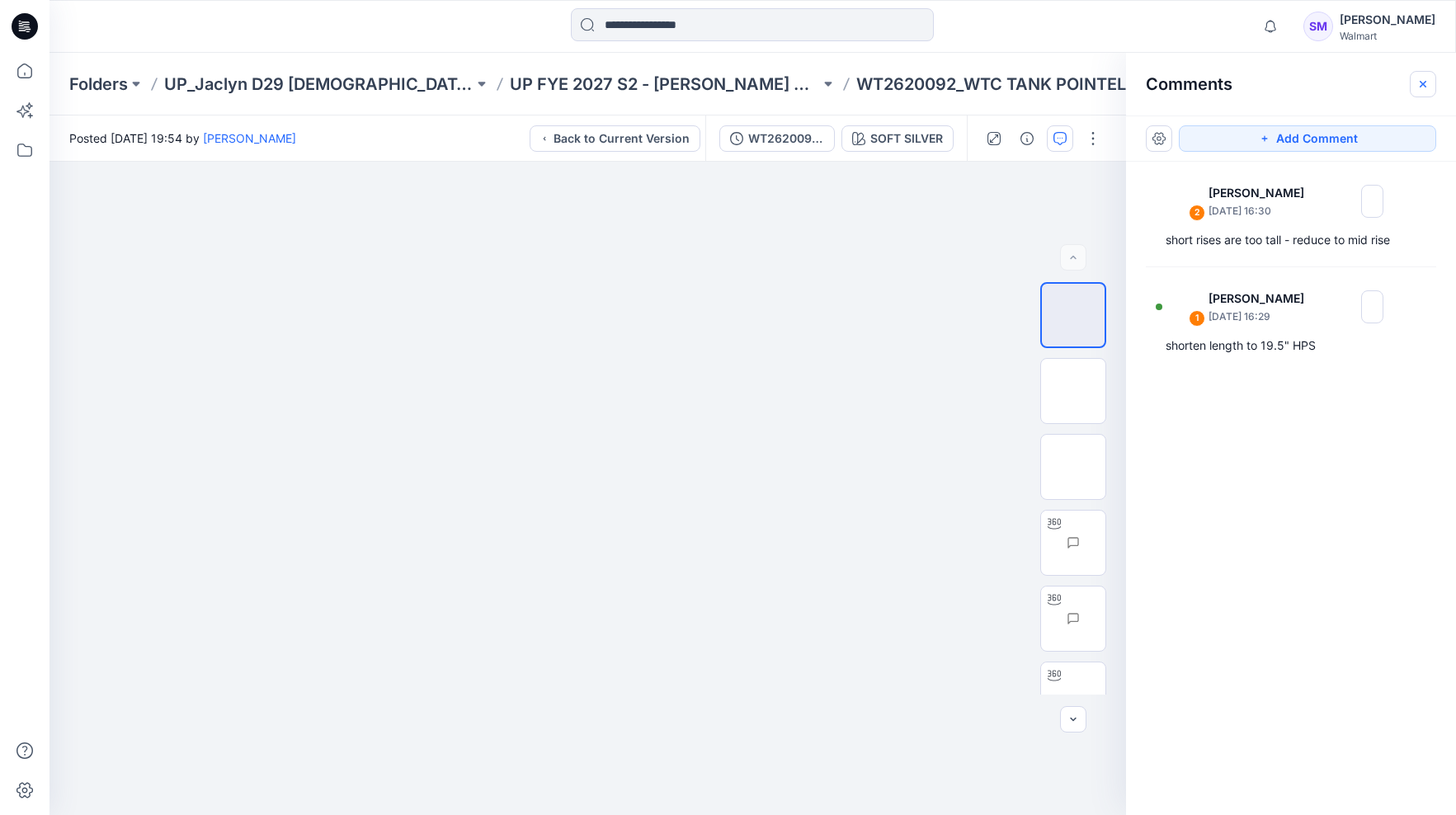
click at [1423, 84] on icon "button" at bounding box center [1423, 84] width 7 height 7
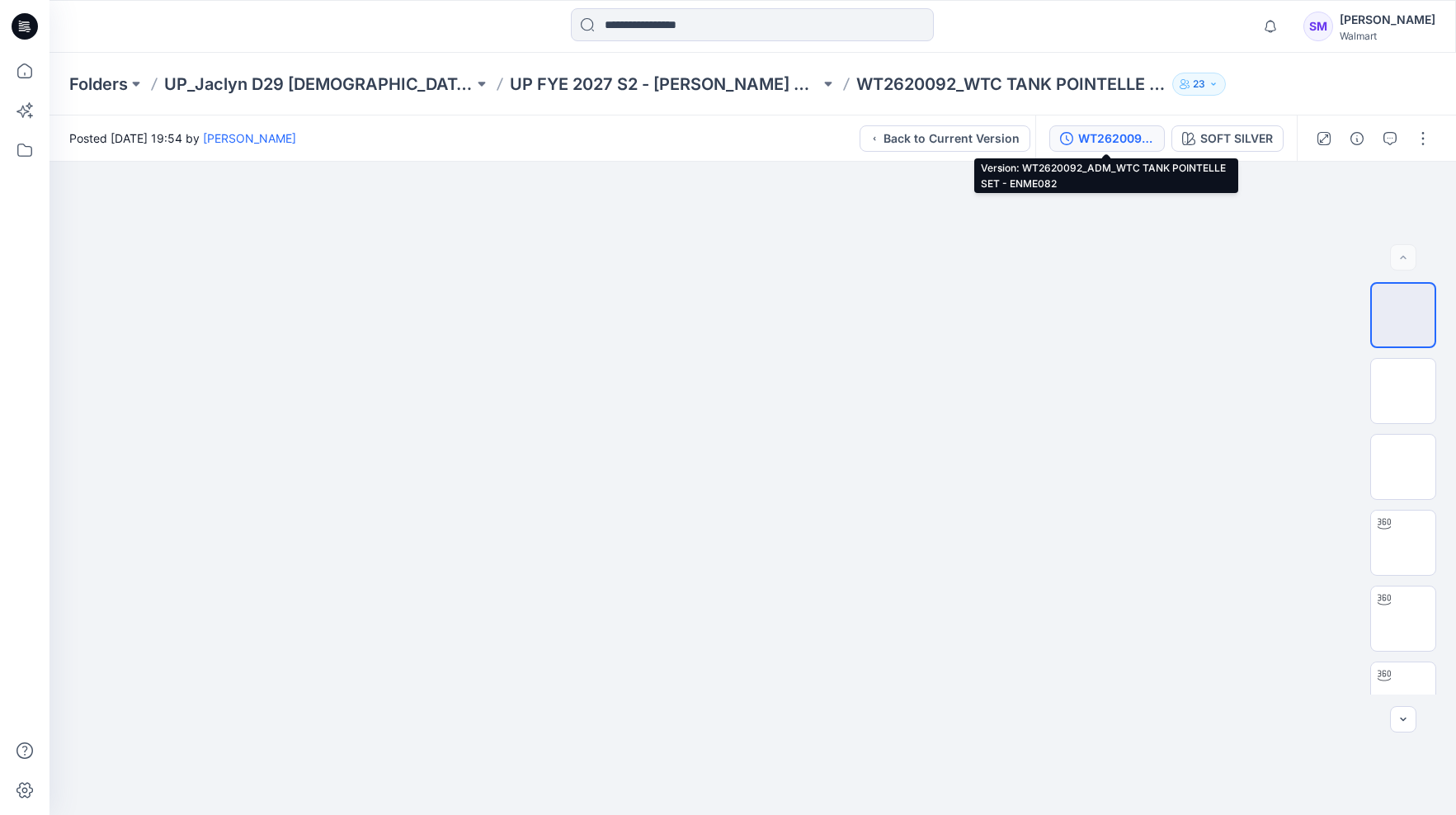
click at [1112, 139] on div "WT2620092_ADM_WTC TANK POINTELLE SET - ENME082" at bounding box center [1116, 139] width 76 height 18
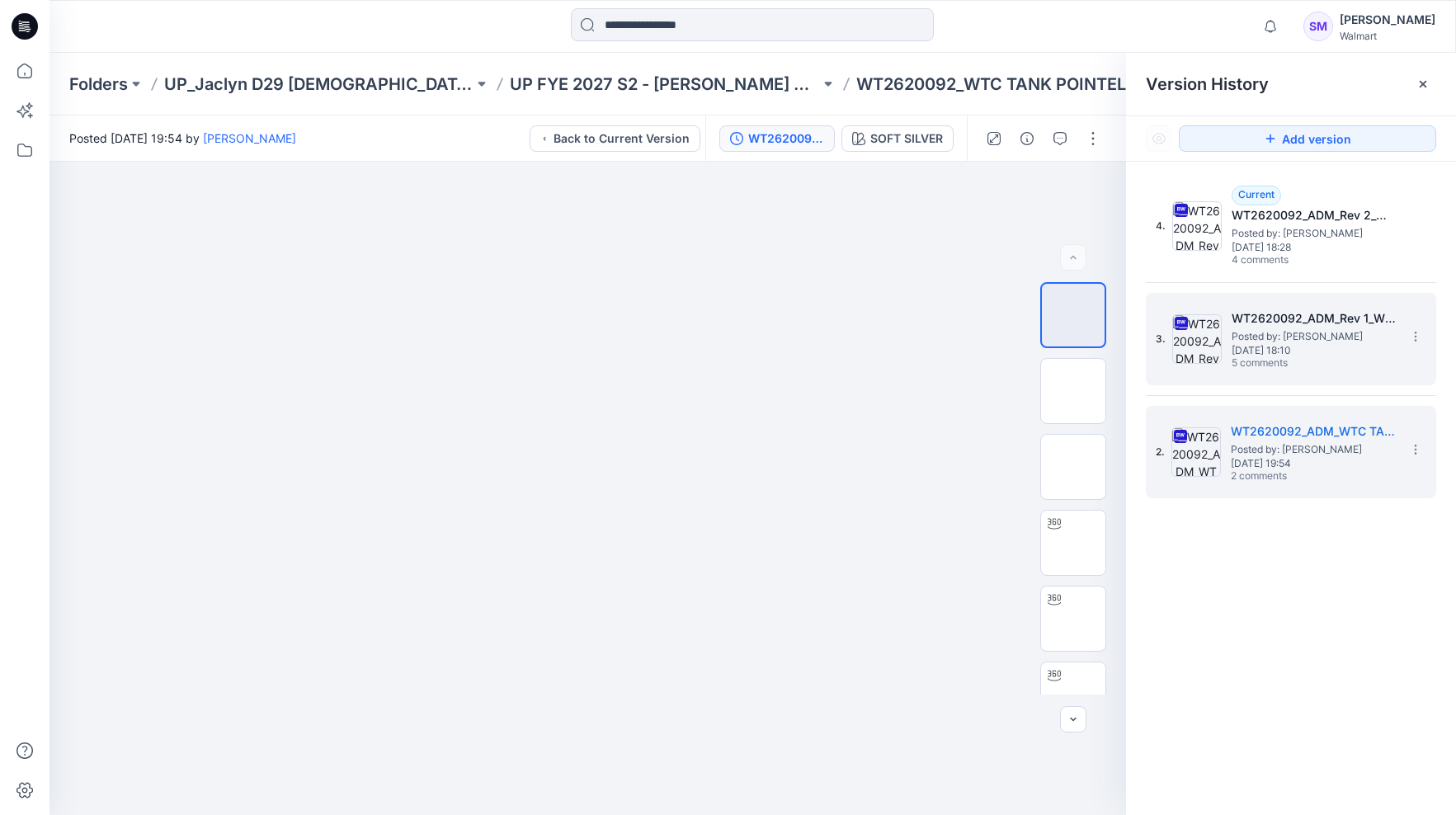
click at [1308, 339] on span "Posted by: [PERSON_NAME]" at bounding box center [1314, 337] width 165 height 17
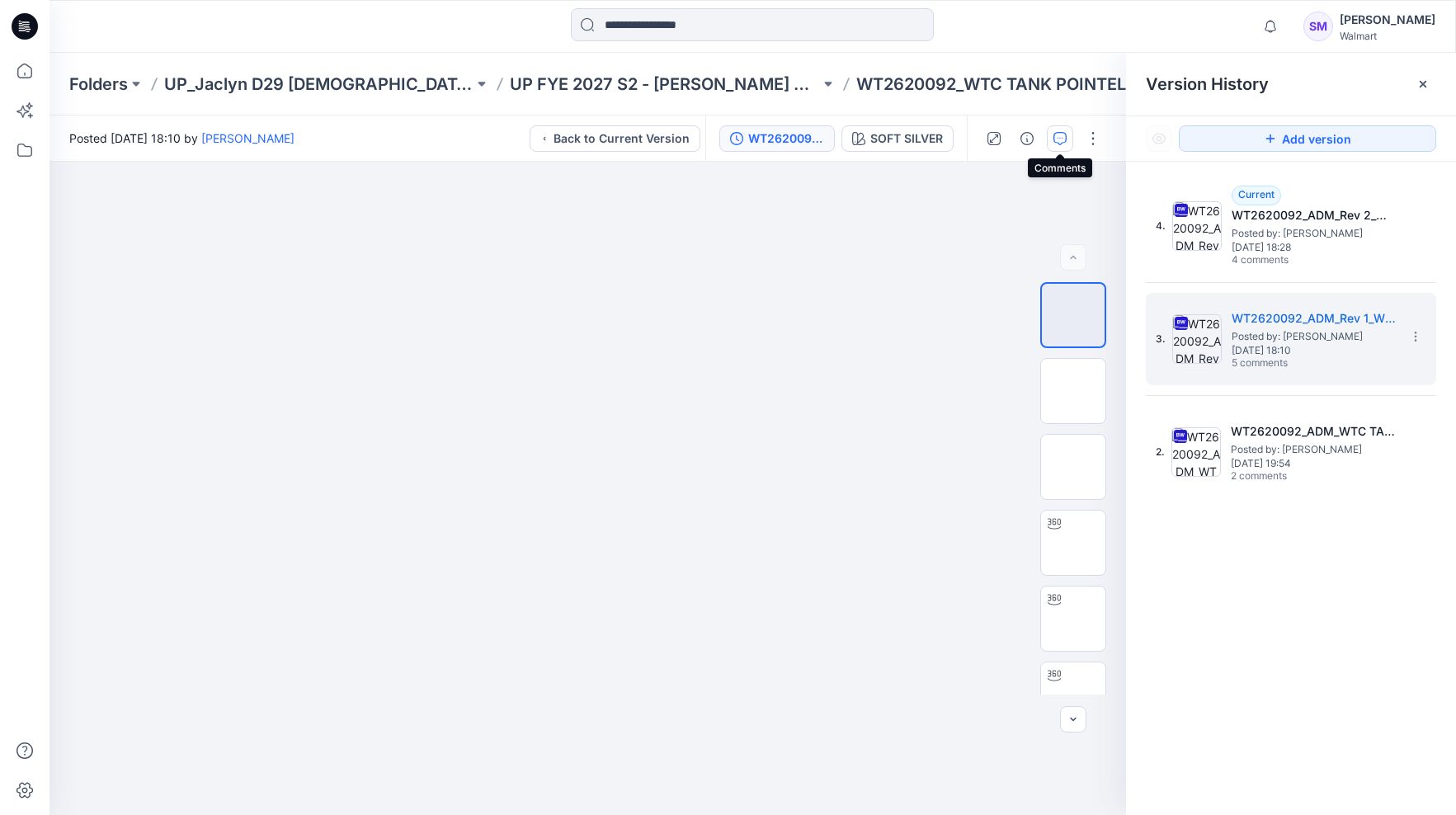
click at [1058, 143] on icon "button" at bounding box center [1061, 139] width 13 height 13
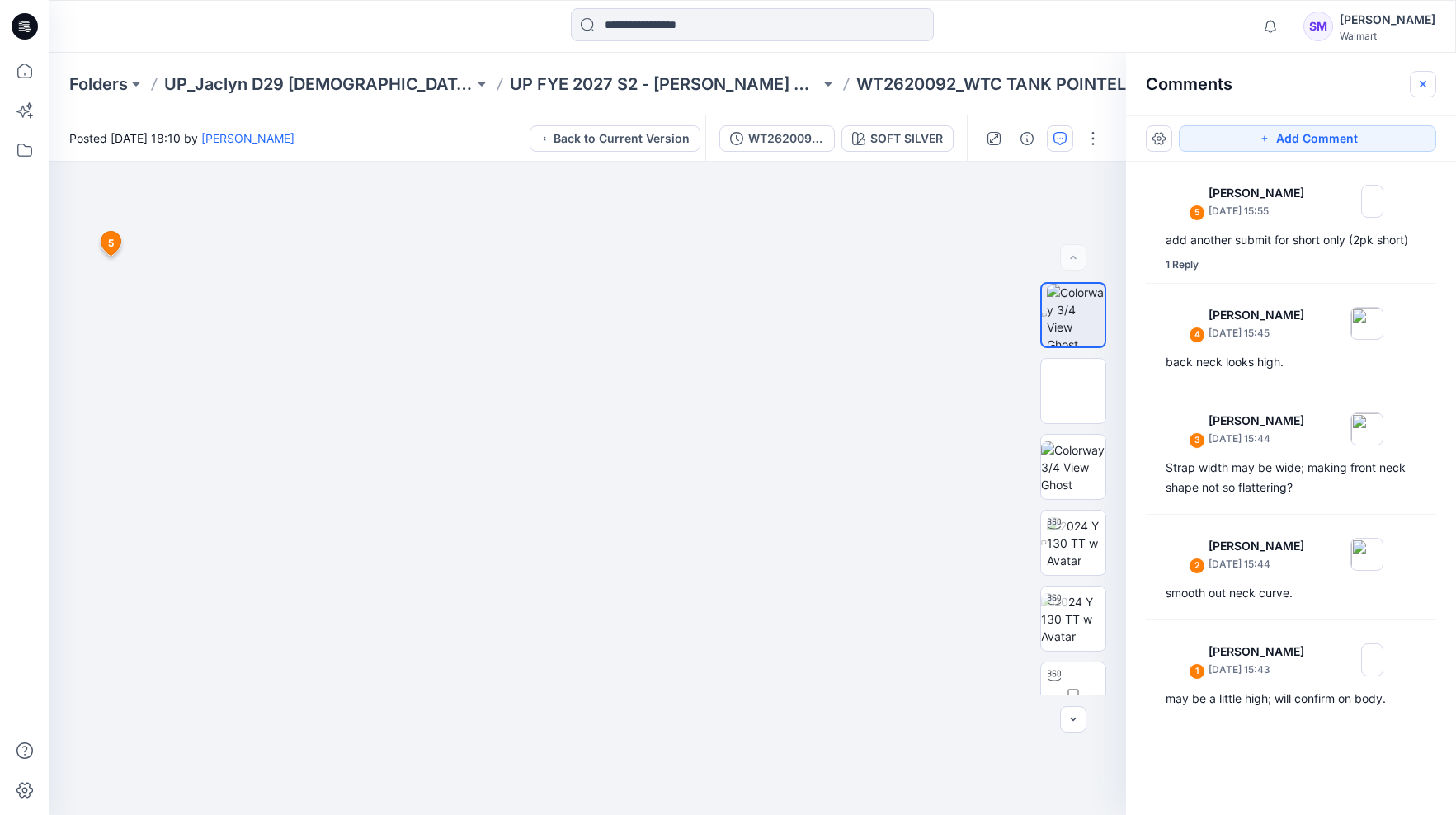
click at [1423, 84] on icon "button" at bounding box center [1423, 84] width 7 height 7
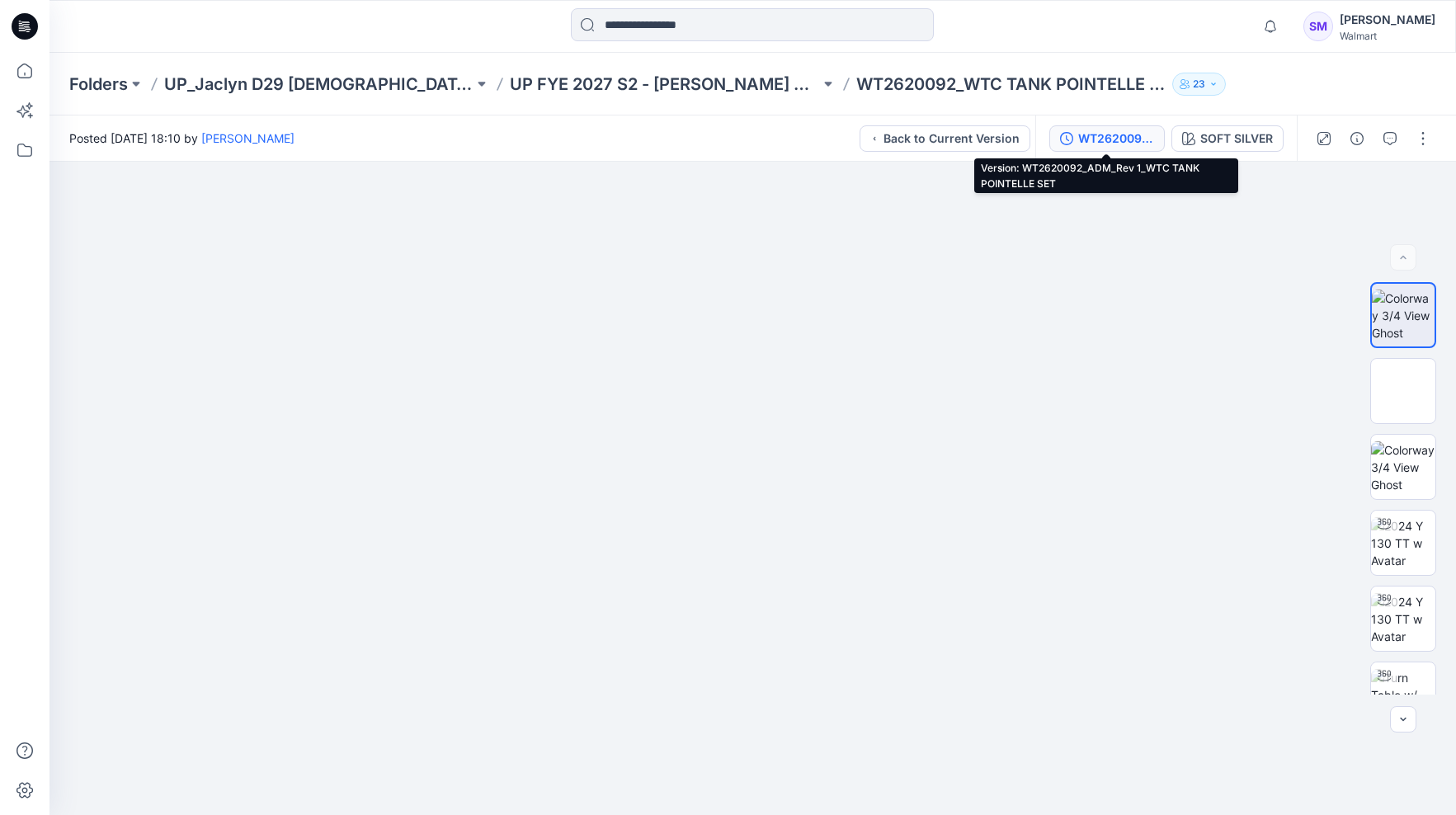
click at [1112, 138] on div "WT2620092_ADM_Rev 1_WTC TANK POINTELLE SET" at bounding box center [1116, 139] width 76 height 18
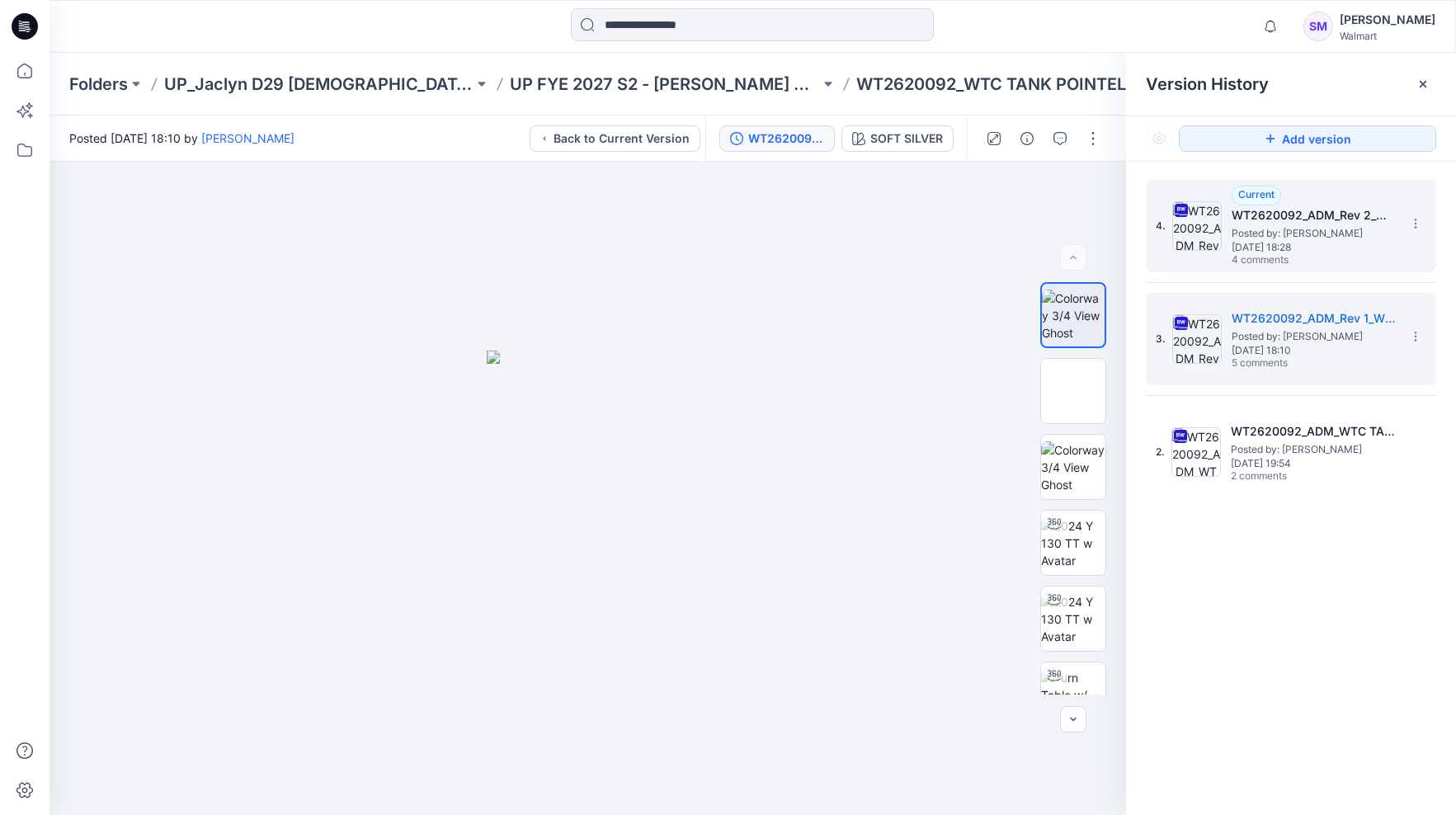
click at [1327, 245] on span "[DATE] 18:28" at bounding box center [1314, 247] width 165 height 12
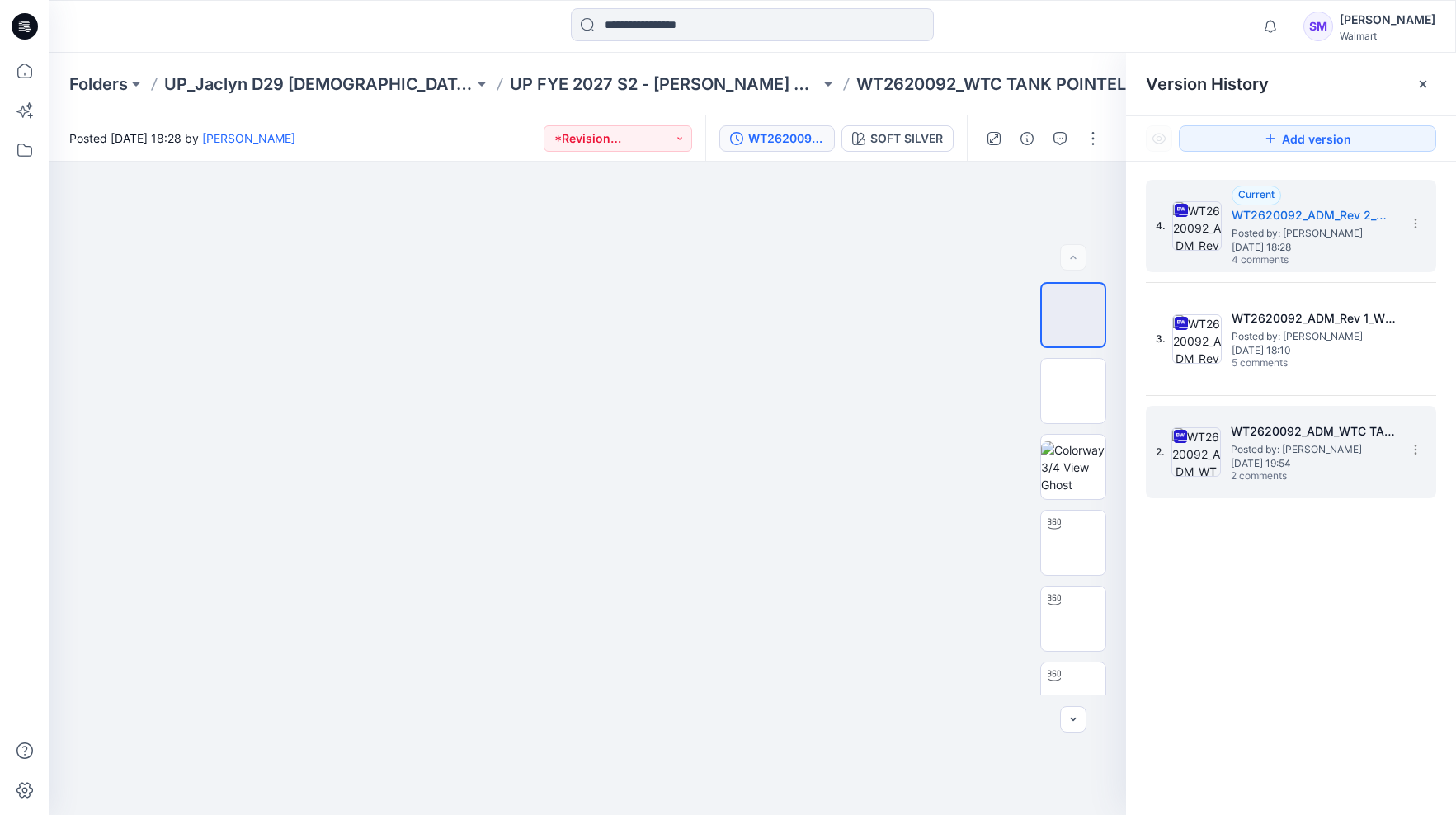
click at [1259, 428] on h5 "WT2620092_ADM_WTC TANK POINTELLE SET - ENME082" at bounding box center [1313, 431] width 165 height 20
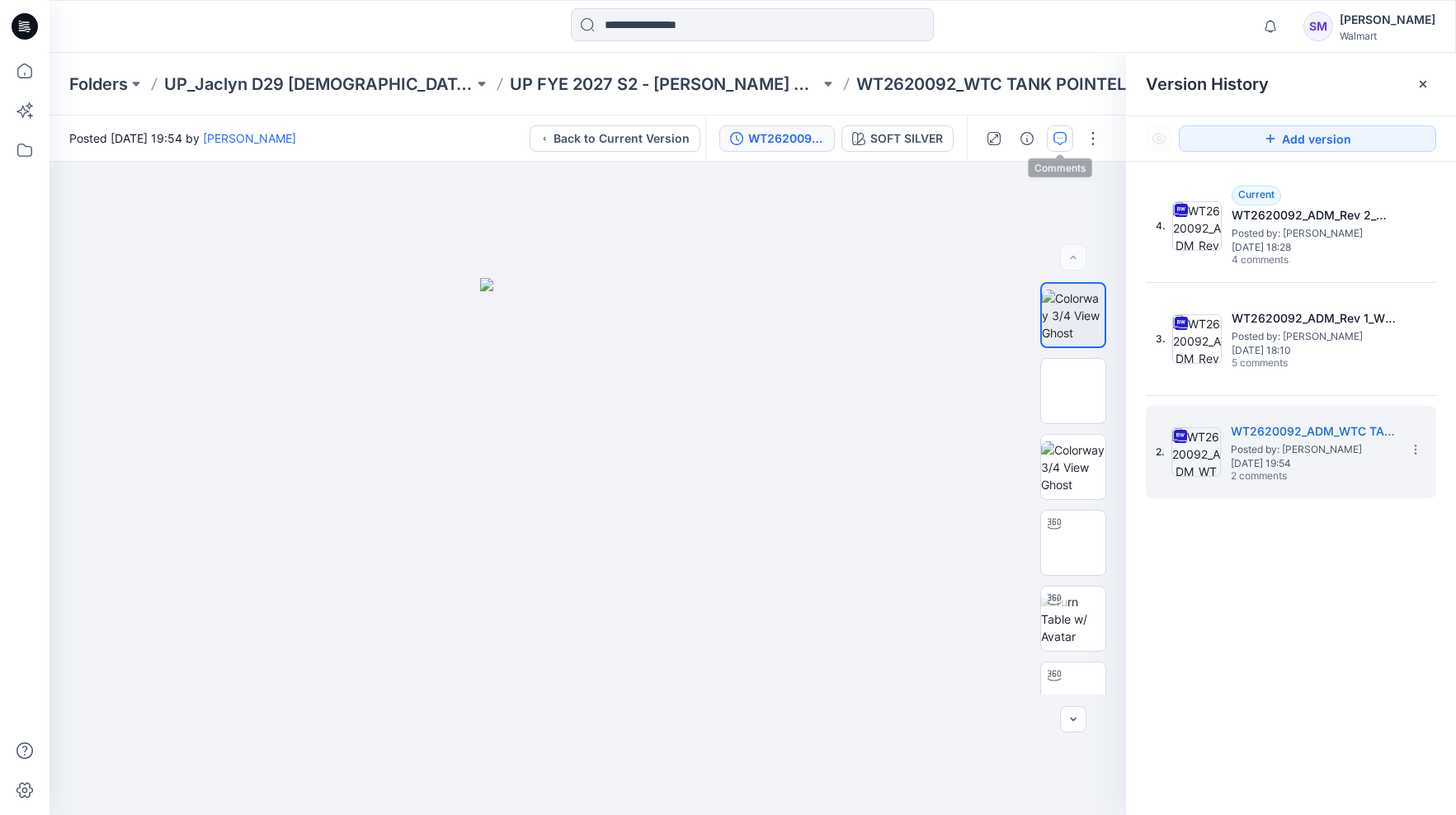
click at [1054, 135] on icon "button" at bounding box center [1061, 139] width 13 height 13
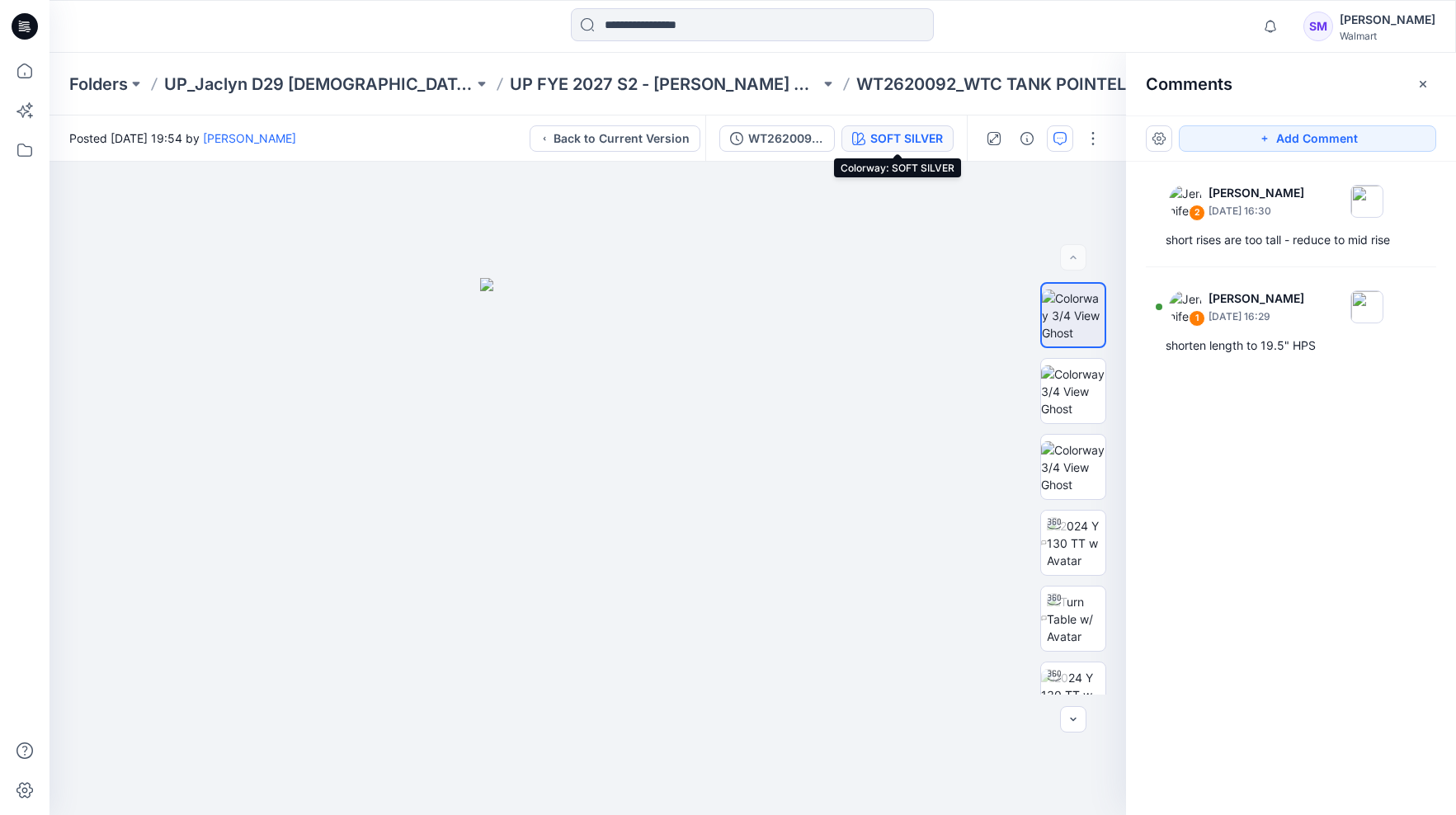
click at [904, 133] on div "SOFT SILVER" at bounding box center [907, 139] width 73 height 18
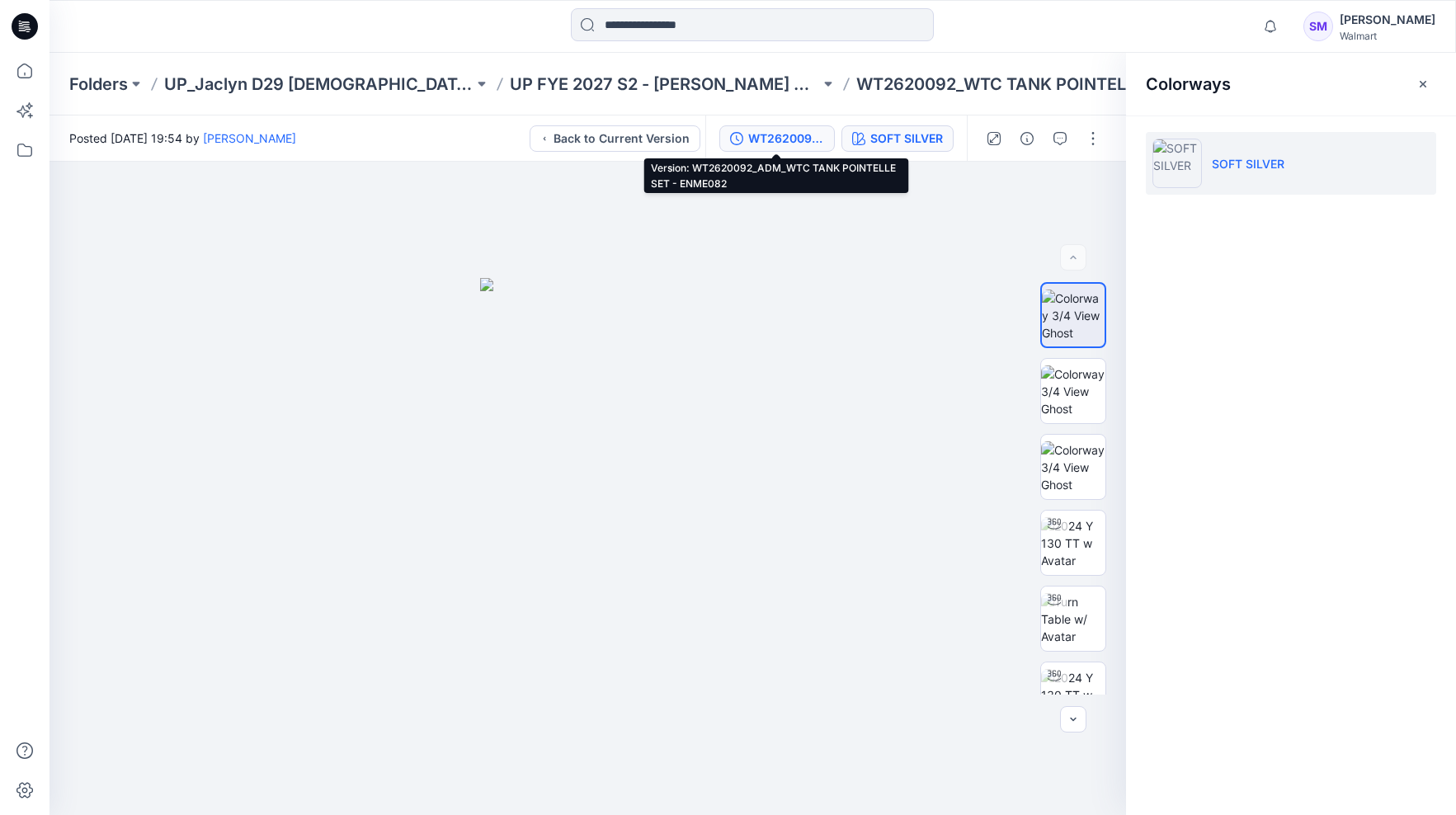
click at [808, 128] on button "WT2620092_ADM_WTC TANK POINTELLE SET - ENME082" at bounding box center [777, 139] width 115 height 27
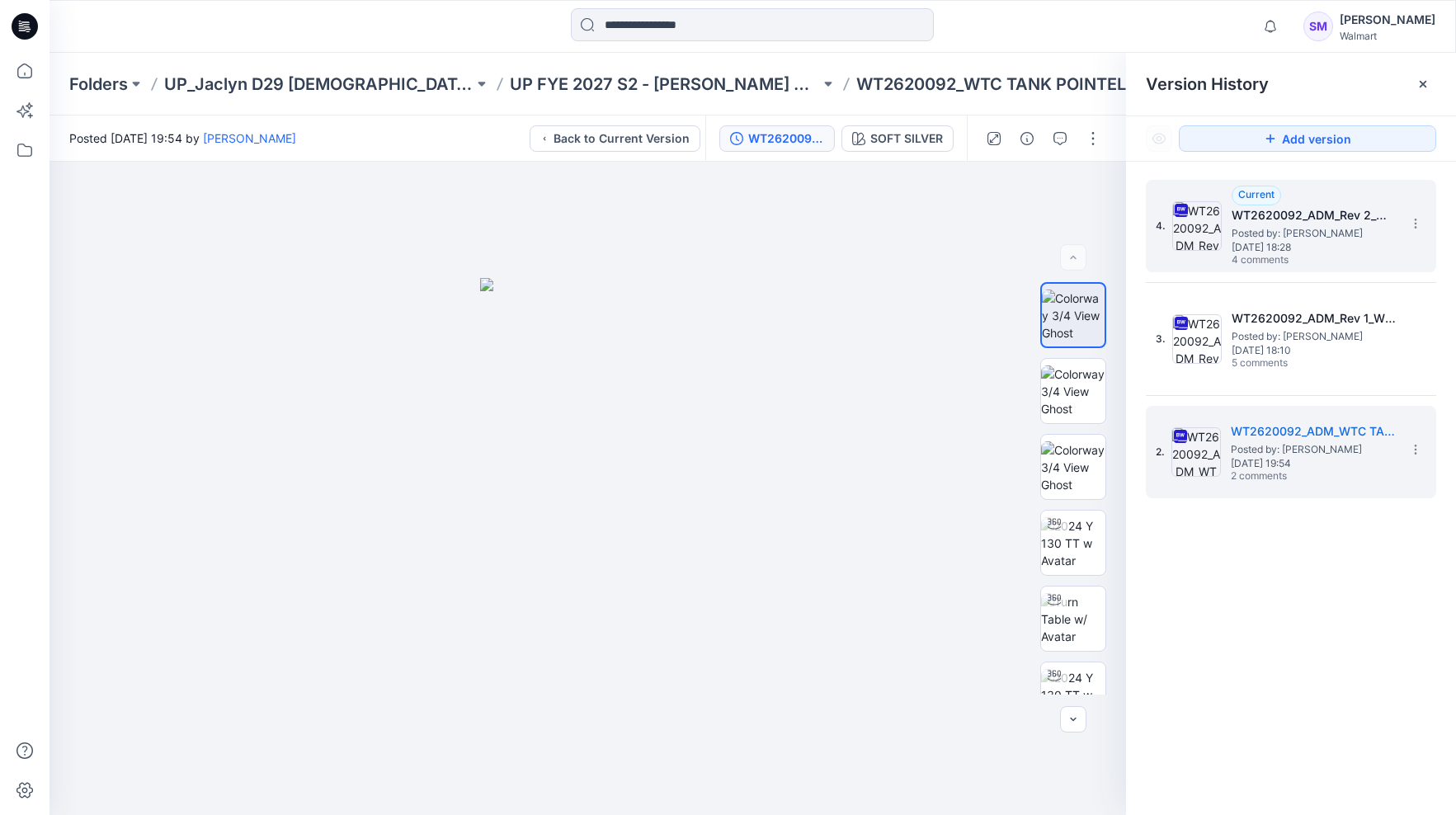
click at [1291, 251] on span "[DATE] 18:28" at bounding box center [1314, 247] width 165 height 12
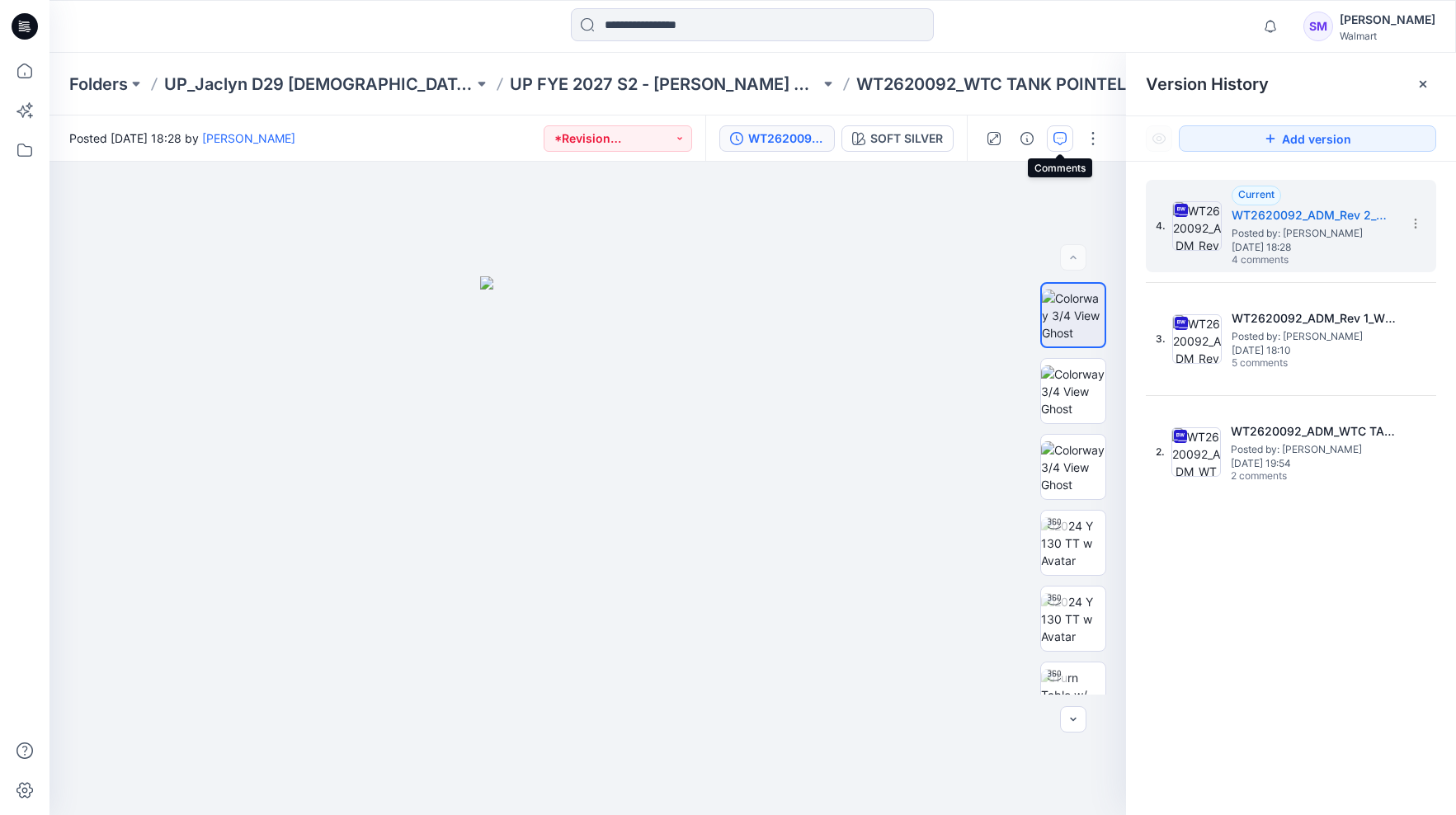
click at [1062, 136] on icon "button" at bounding box center [1061, 139] width 13 height 13
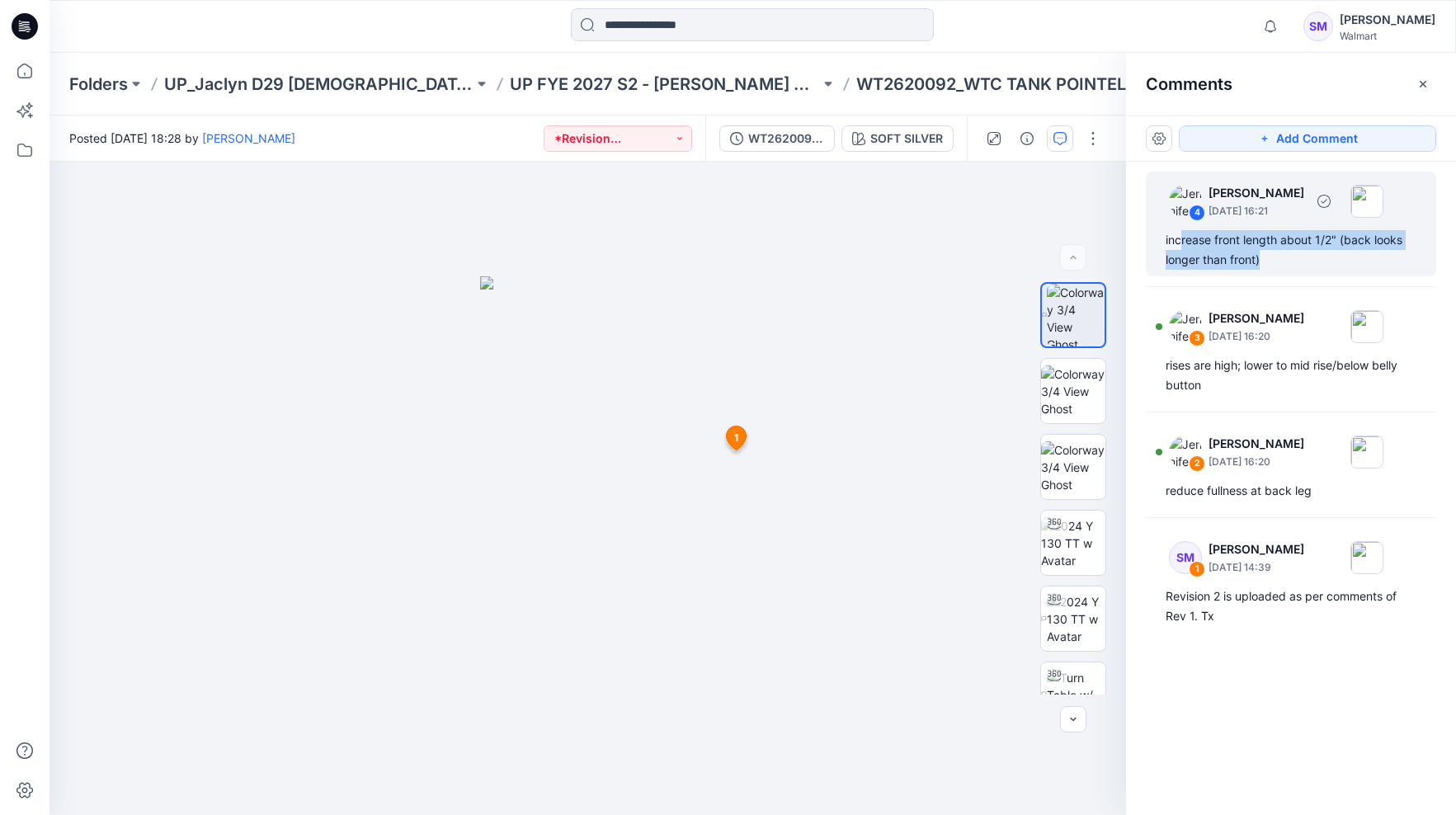
drag, startPoint x: 1186, startPoint y: 239, endPoint x: 1262, endPoint y: 258, distance: 78.3
click at [1262, 258] on div "increase front length about 1/2" (back looks longer than front)" at bounding box center [1291, 249] width 251 height 39
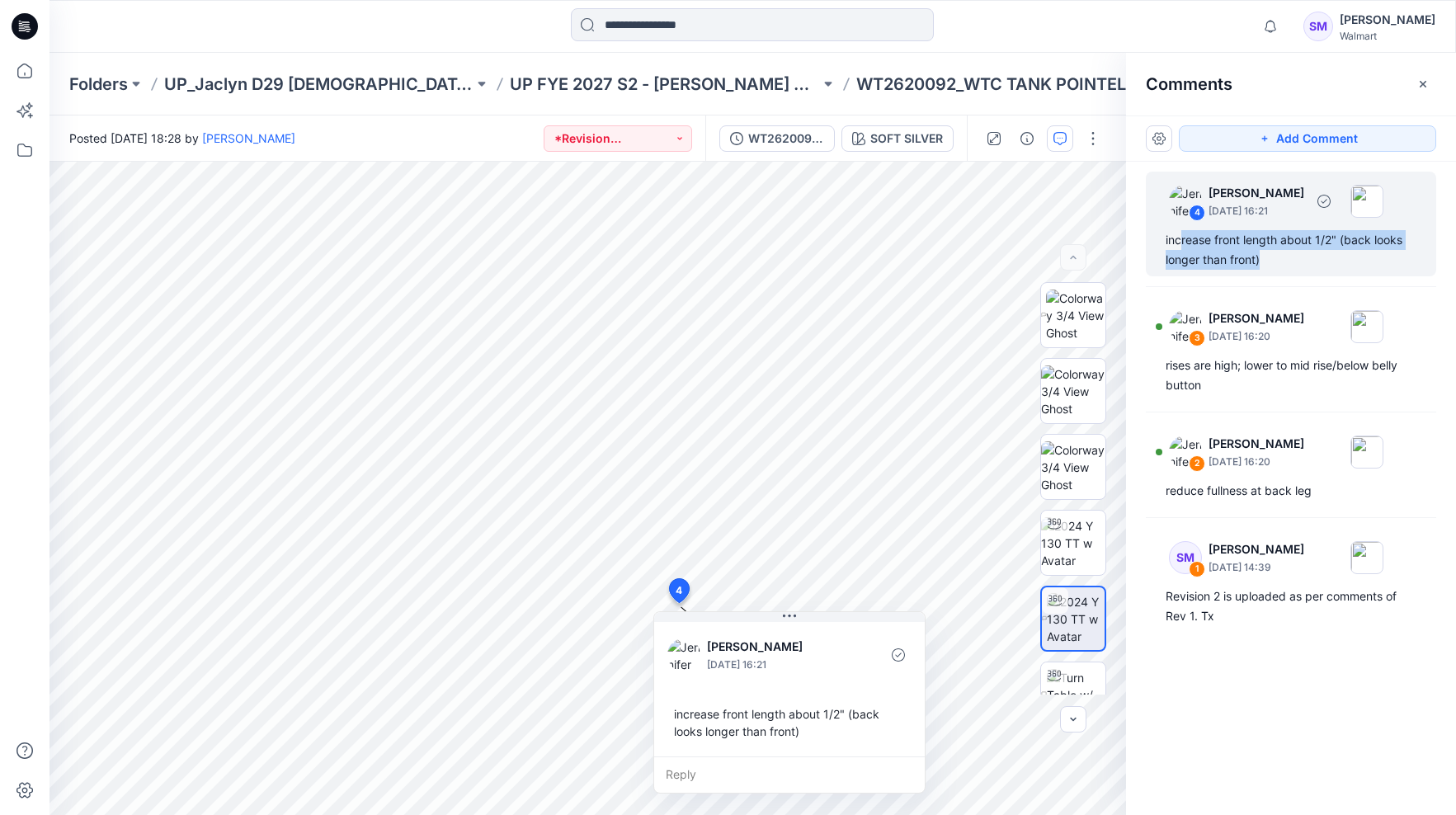
click at [1290, 263] on div "increase front length about 1/2" (back looks longer than front)" at bounding box center [1291, 249] width 251 height 39
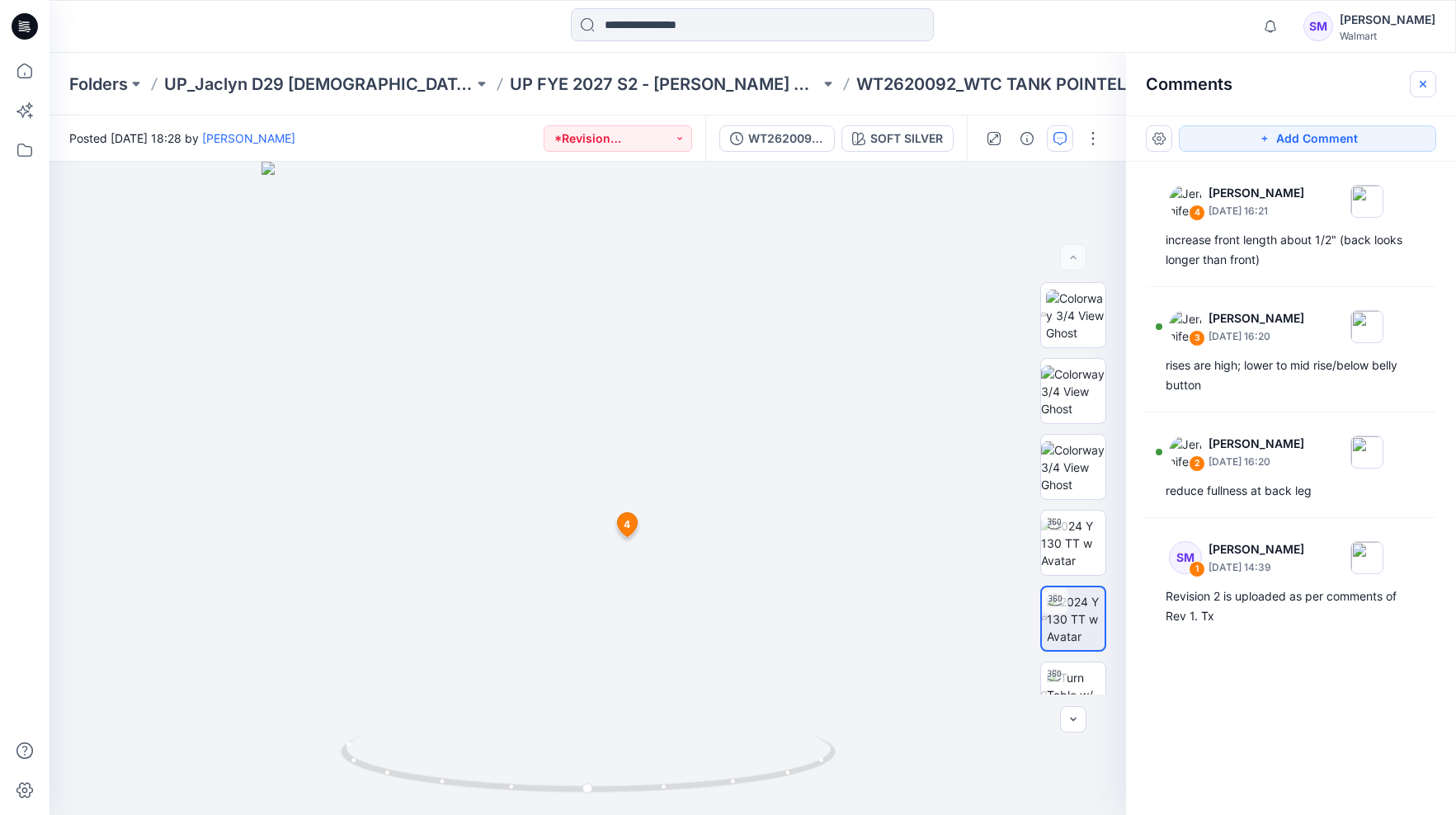
click at [1423, 87] on icon "button" at bounding box center [1423, 84] width 13 height 13
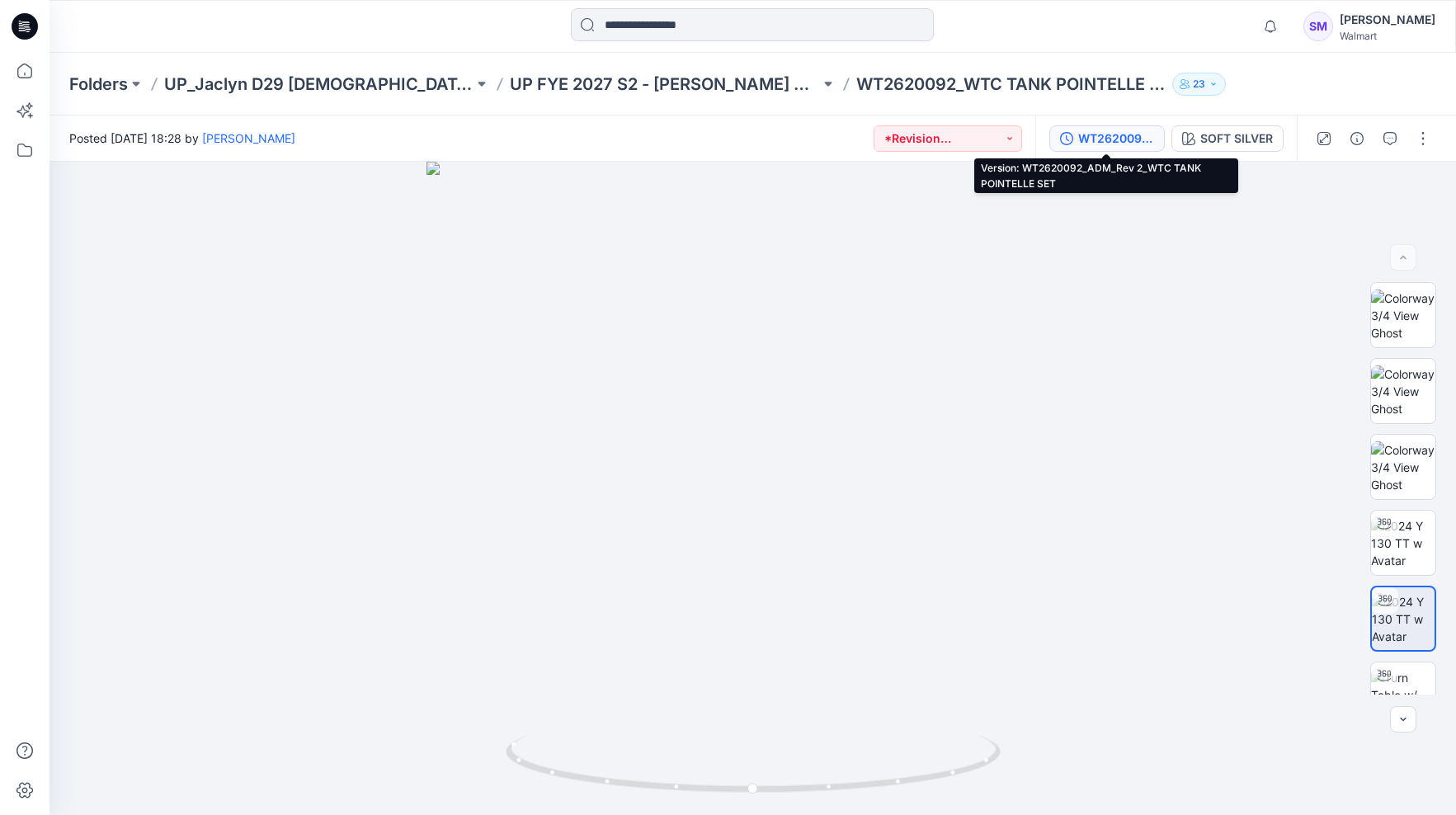
click at [1146, 141] on div "WT2620092_ADM_Rev 2_WTC TANK POINTELLE SET" at bounding box center [1116, 139] width 76 height 18
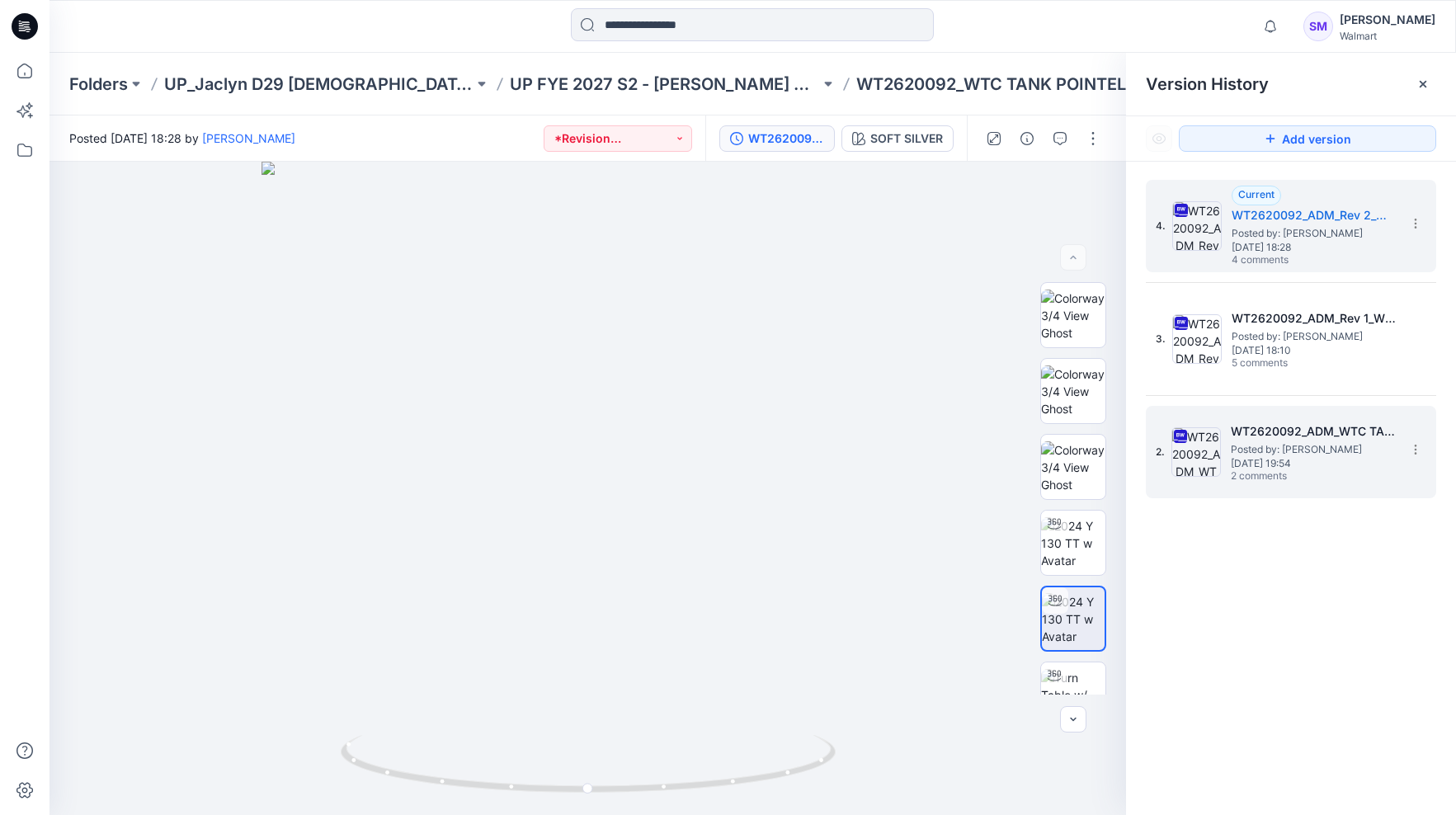
click at [1264, 465] on span "[DATE] 19:54" at bounding box center [1313, 464] width 165 height 12
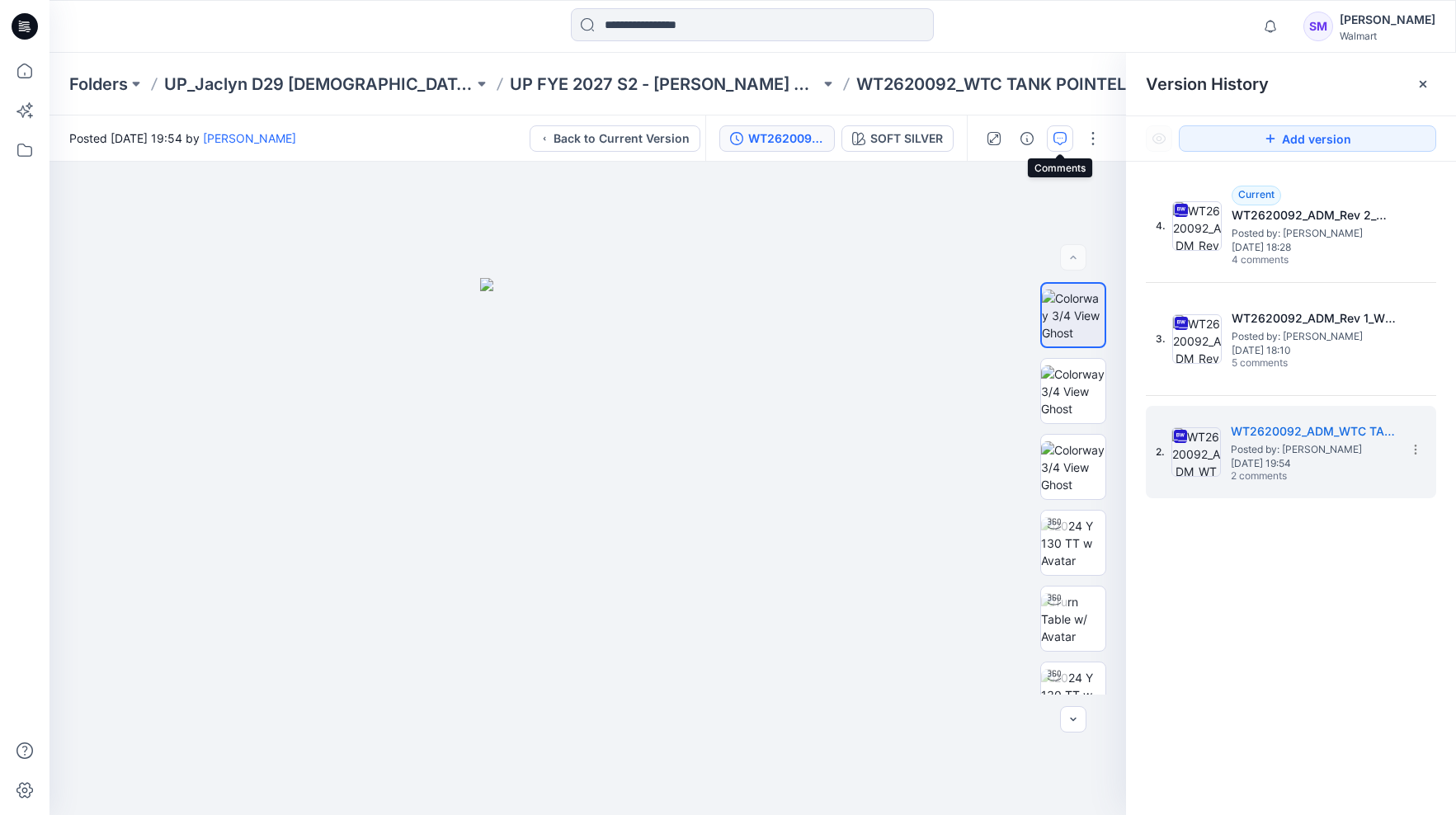
click at [1066, 134] on icon "button" at bounding box center [1061, 139] width 13 height 13
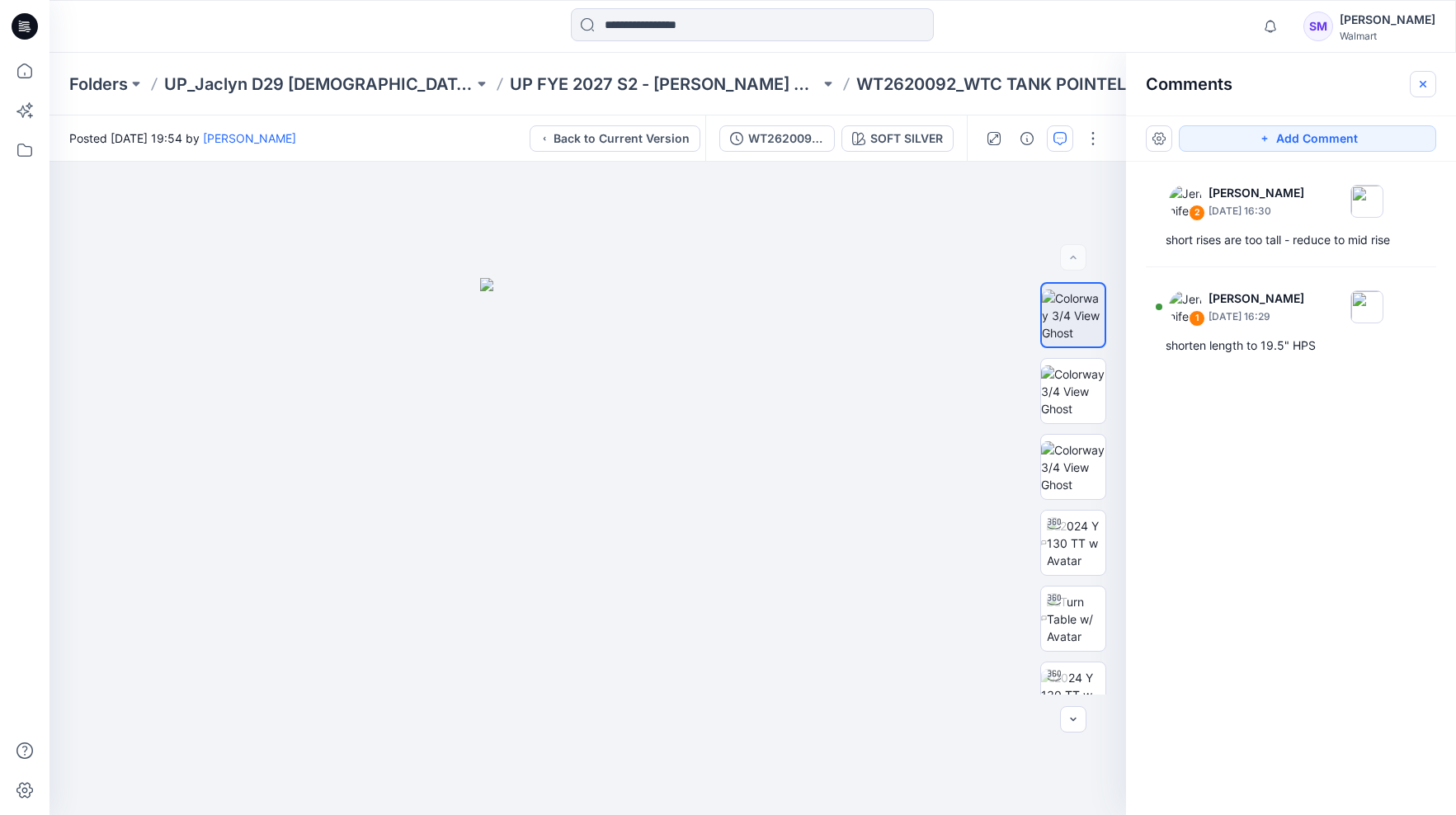
click at [1420, 88] on icon "button" at bounding box center [1423, 84] width 13 height 13
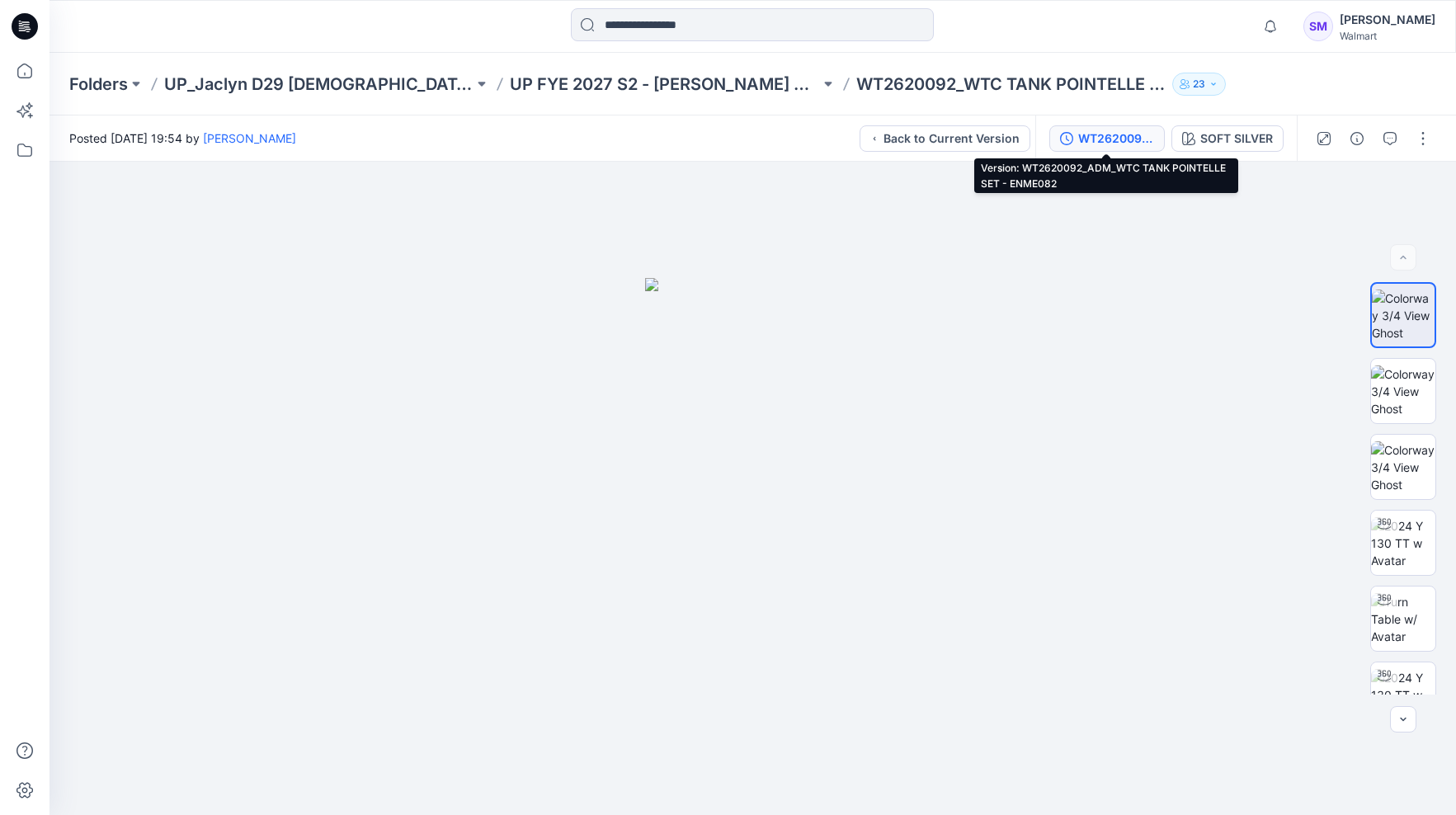
click at [1114, 135] on div "WT2620092_ADM_WTC TANK POINTELLE SET - ENME082" at bounding box center [1116, 139] width 76 height 18
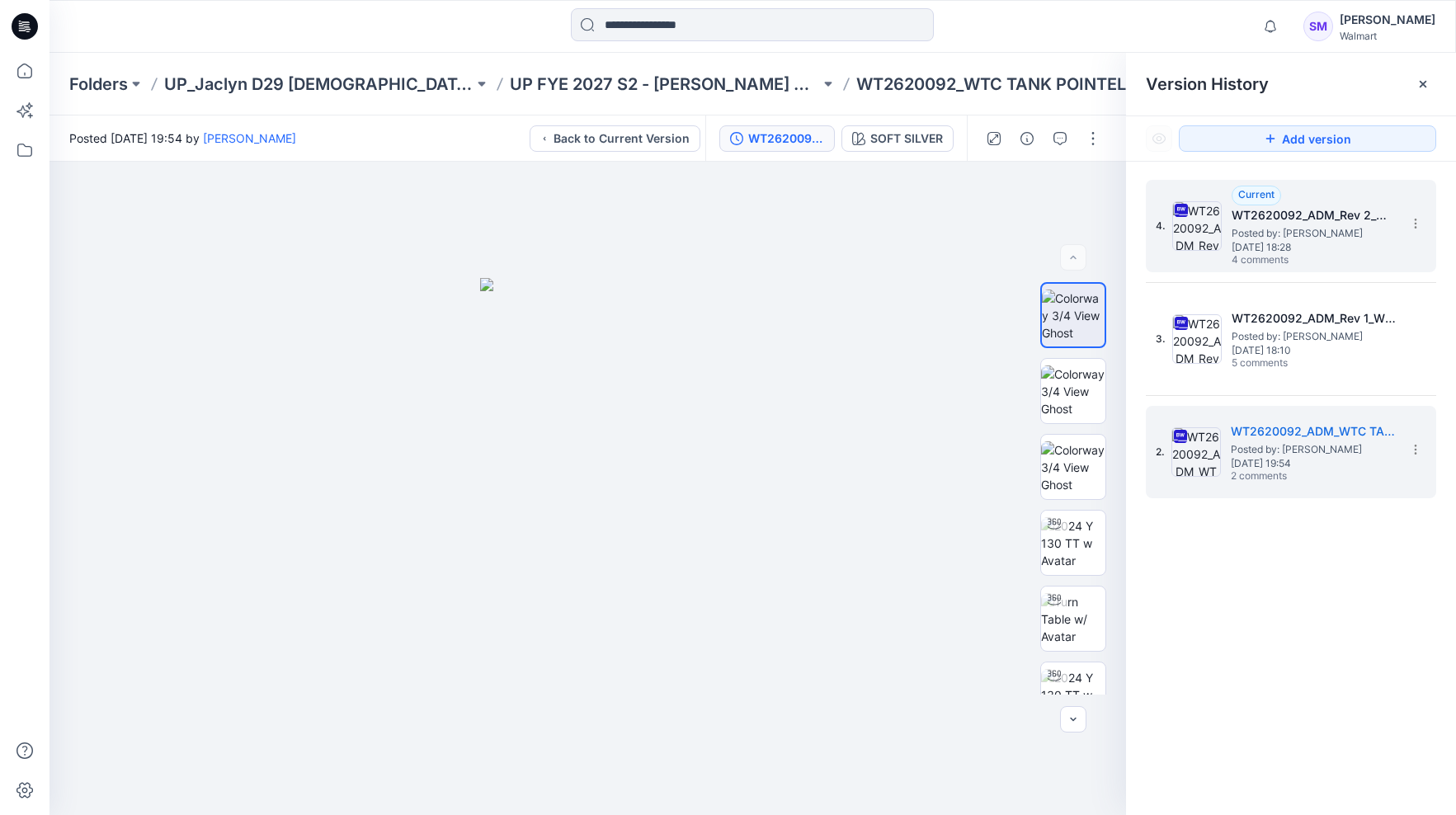
click at [1327, 228] on span "Posted by: [PERSON_NAME]" at bounding box center [1314, 234] width 165 height 17
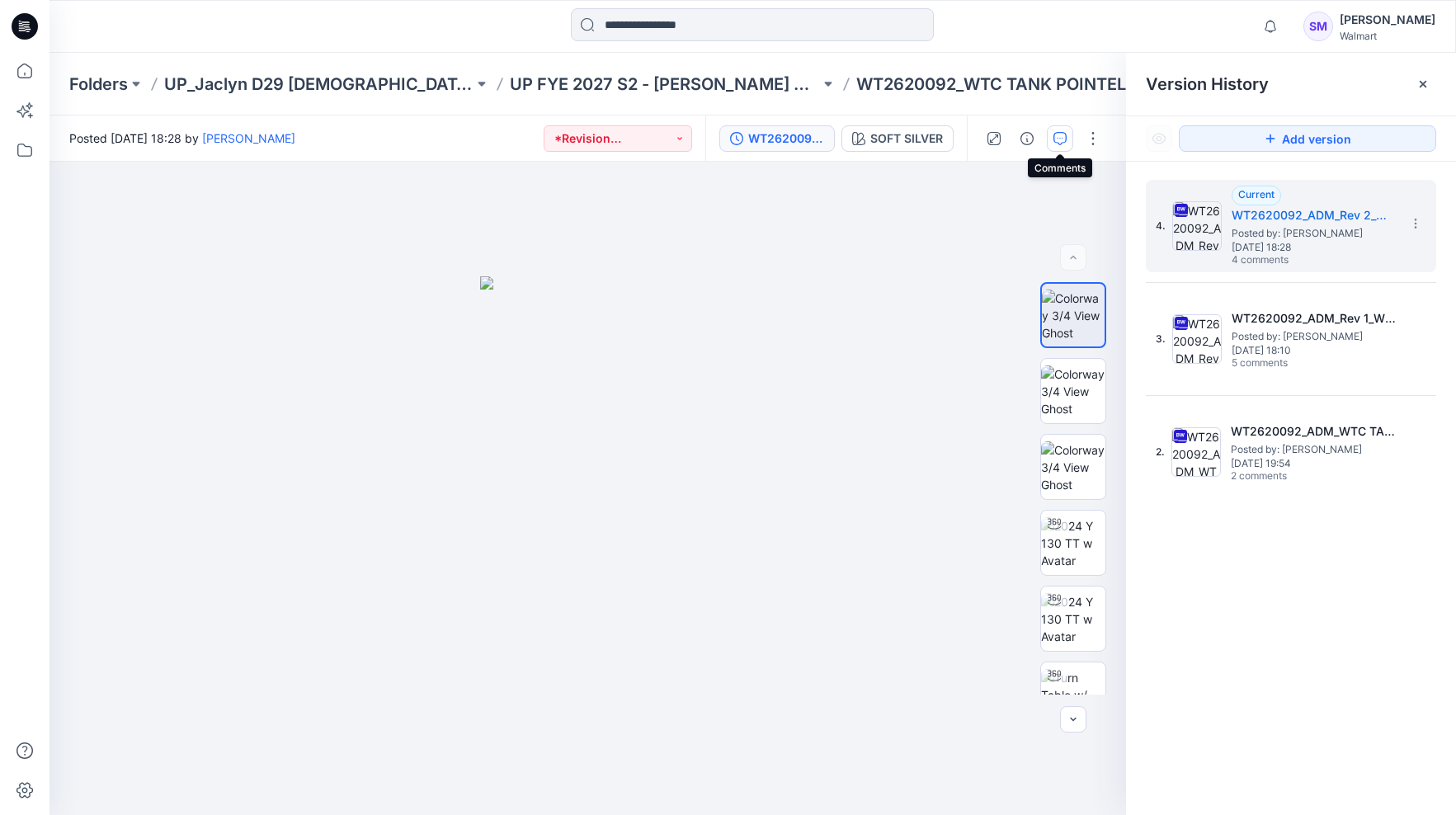
click at [1067, 138] on icon "button" at bounding box center [1061, 139] width 13 height 13
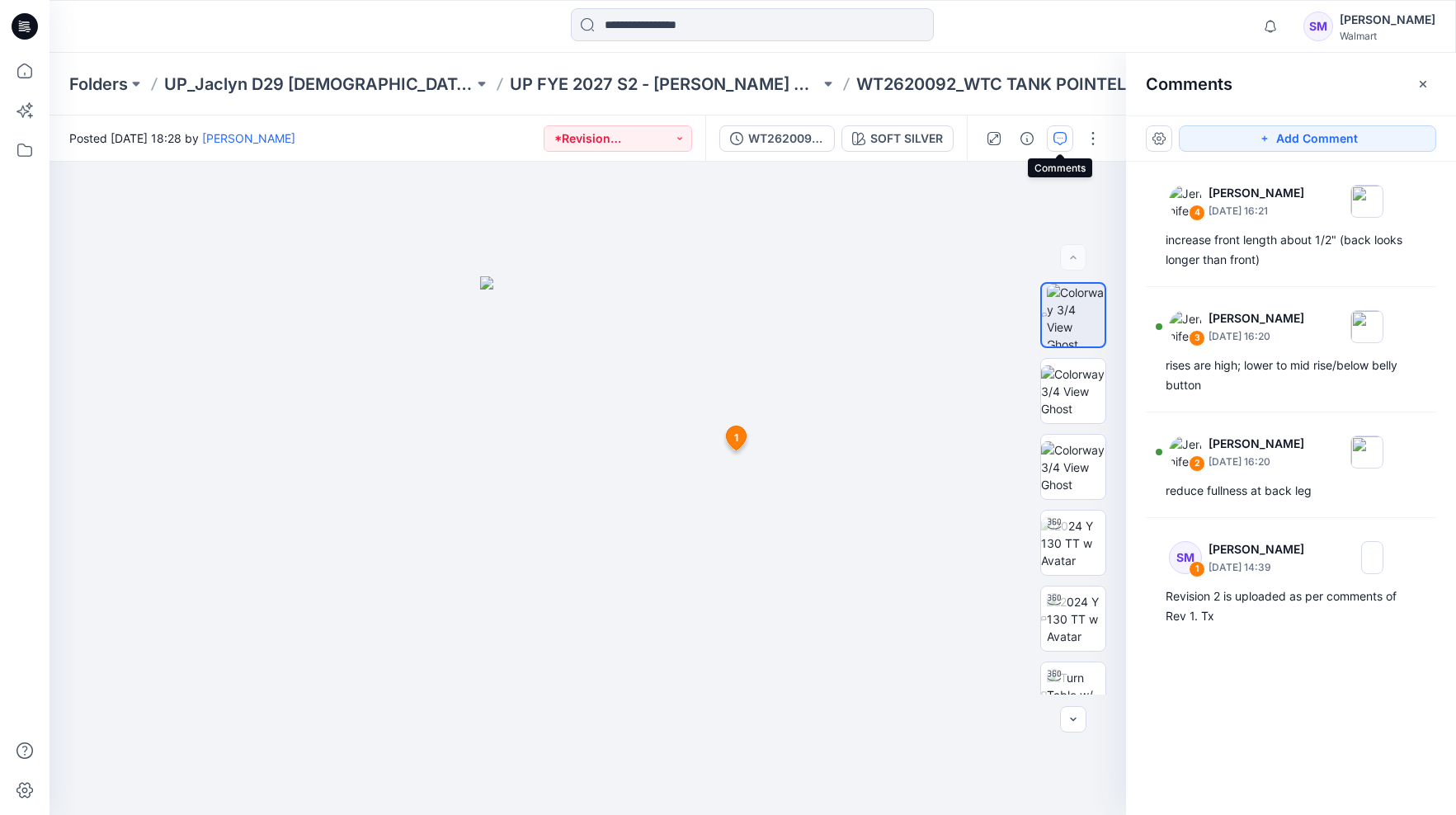
click at [1061, 139] on icon "button" at bounding box center [1061, 139] width 13 height 13
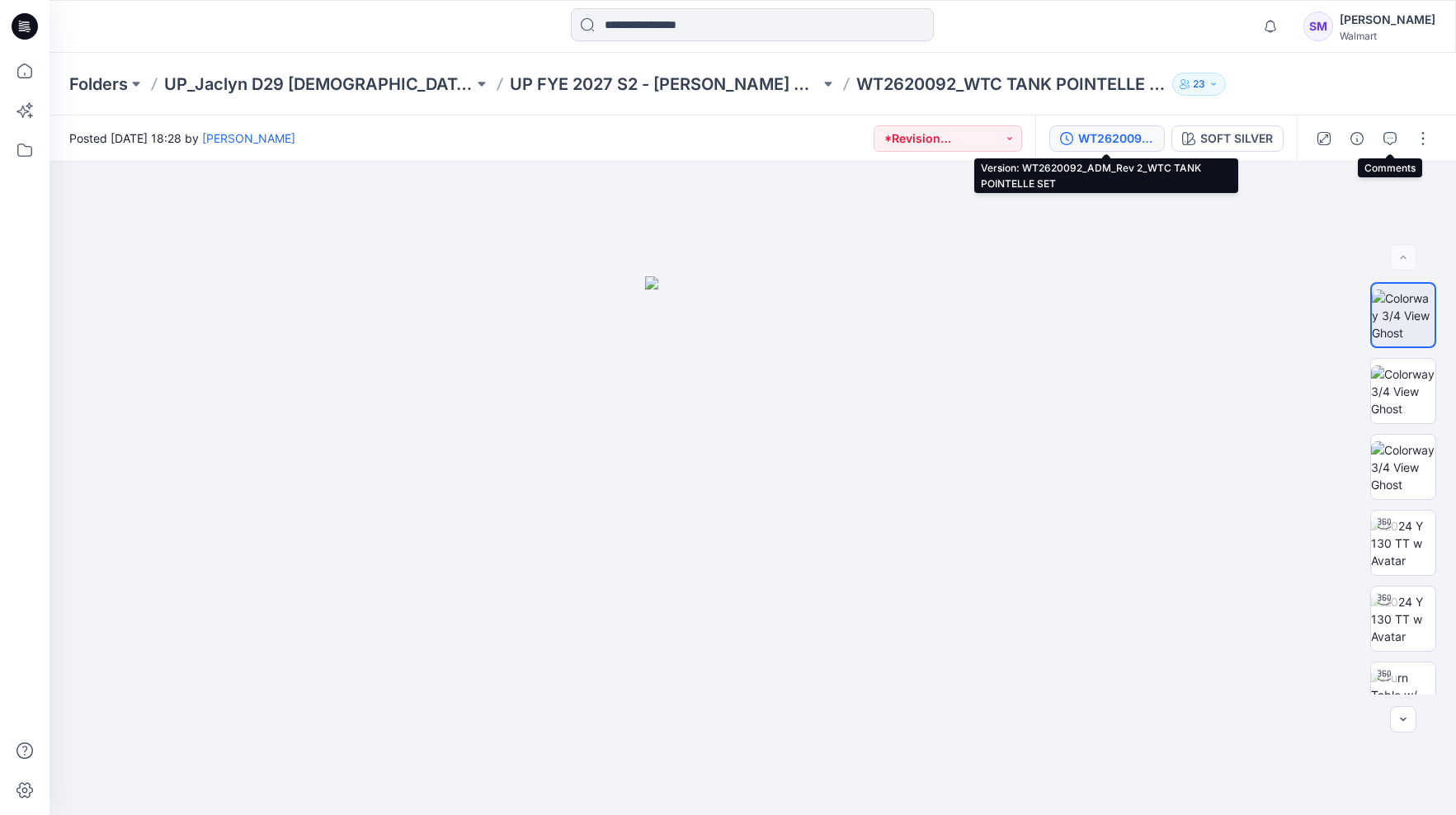
click at [1129, 139] on div "WT2620092_ADM_Rev 2_WTC TANK POINTELLE SET" at bounding box center [1116, 139] width 76 height 18
